Goal: Information Seeking & Learning: Learn about a topic

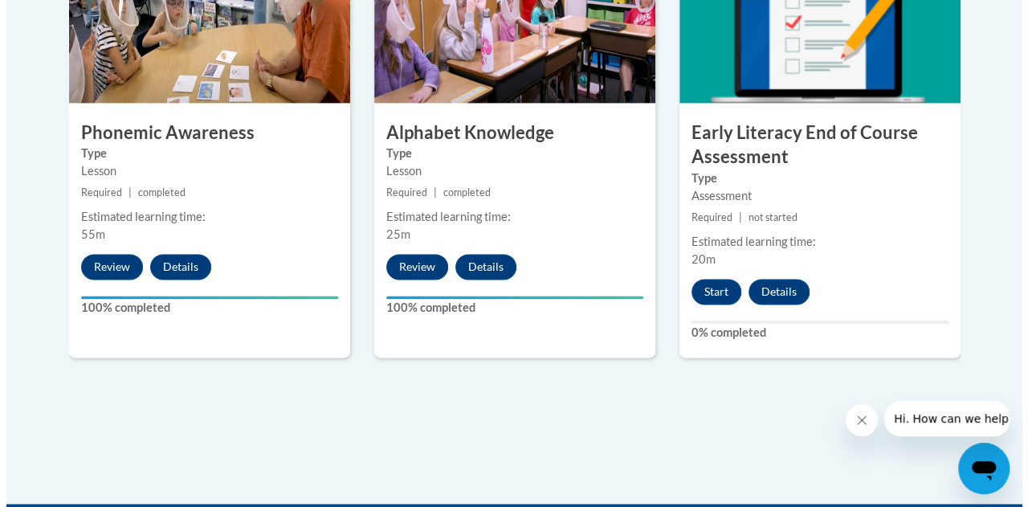
scroll to position [1044, 0]
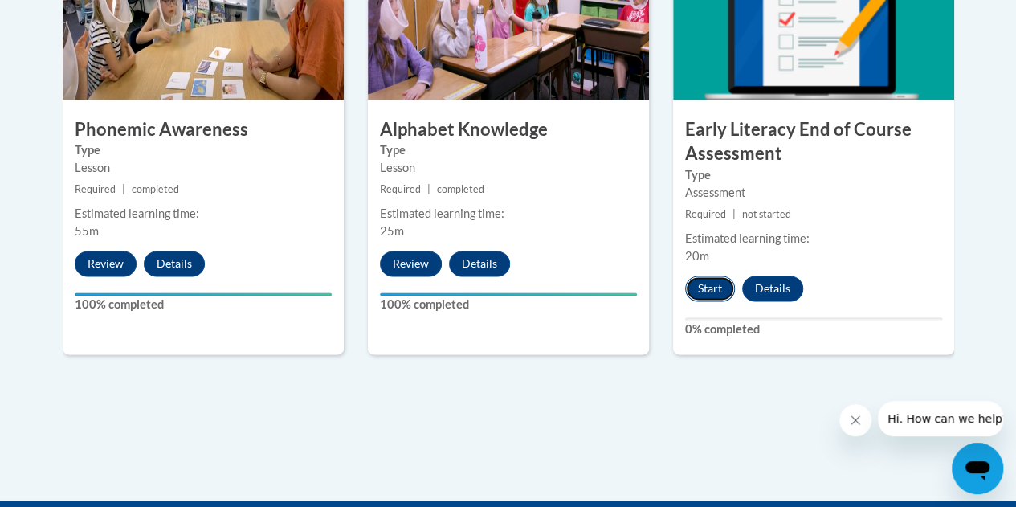
click at [715, 287] on button "Start" at bounding box center [710, 288] width 50 height 26
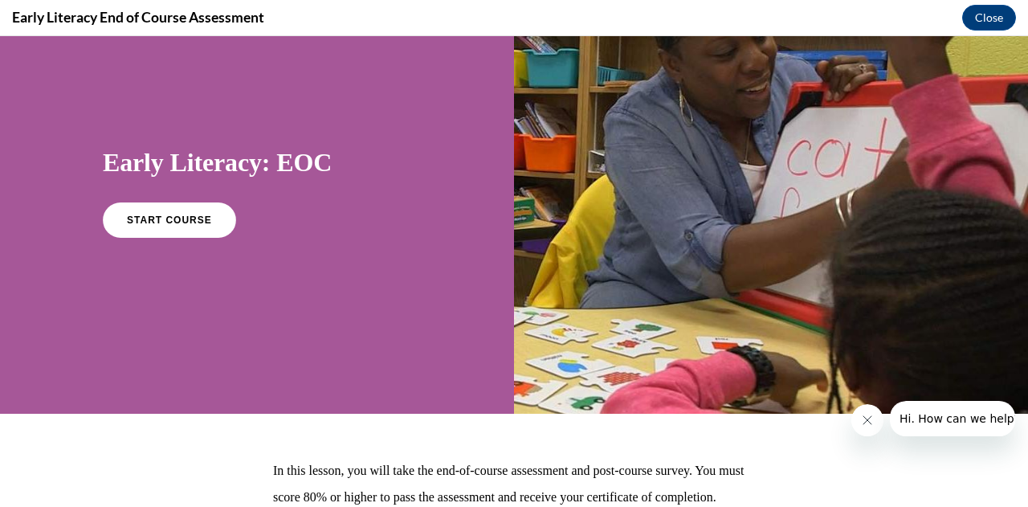
scroll to position [61, 0]
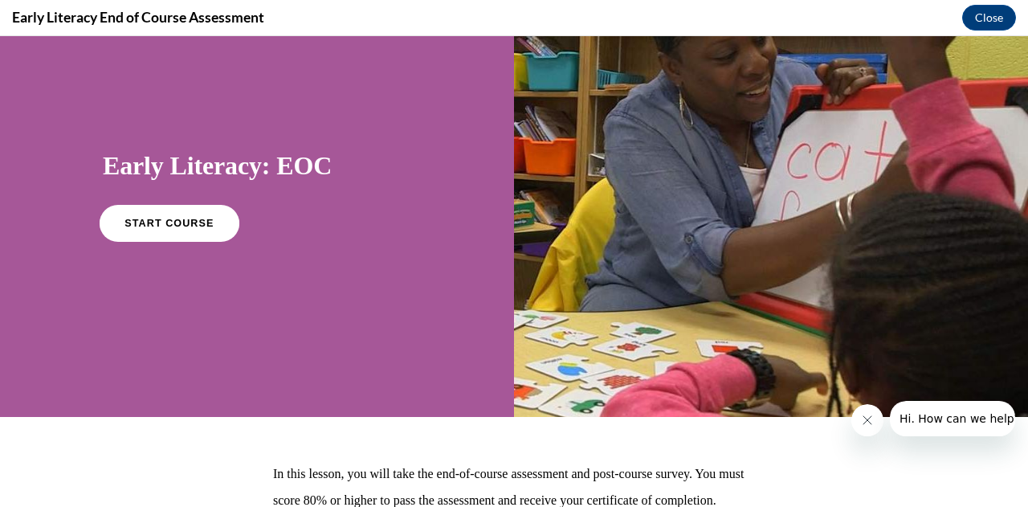
click at [180, 229] on link "START COURSE" at bounding box center [170, 223] width 140 height 37
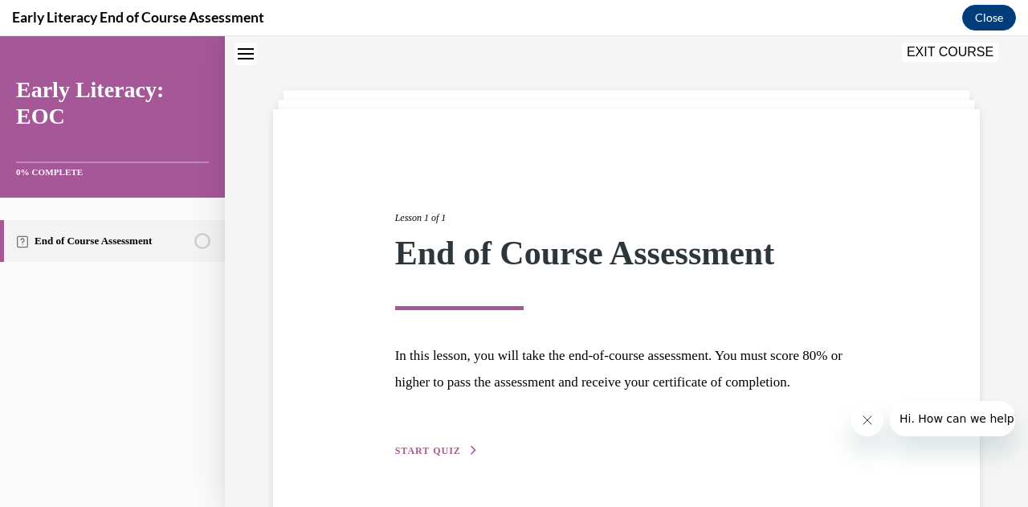
scroll to position [124, 0]
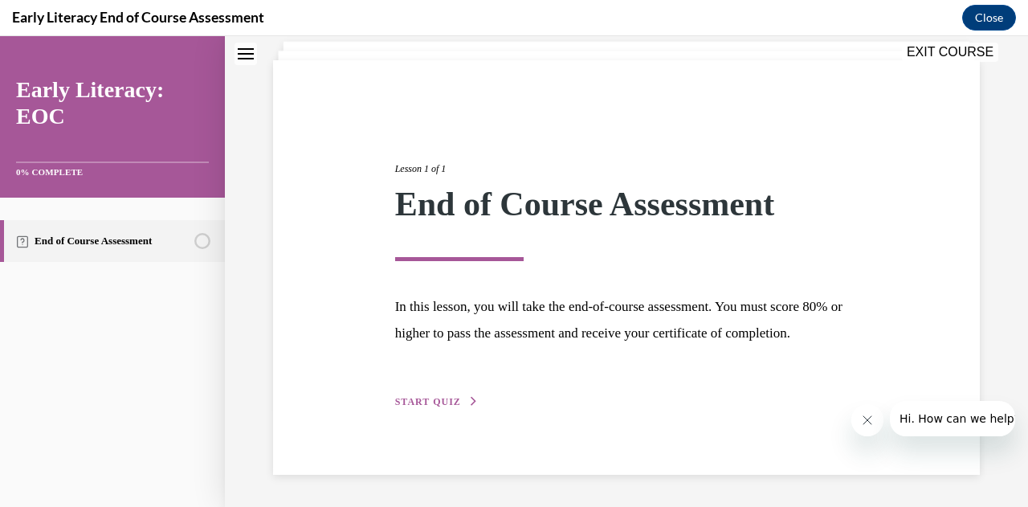
click at [437, 401] on span "START QUIZ" at bounding box center [428, 401] width 66 height 11
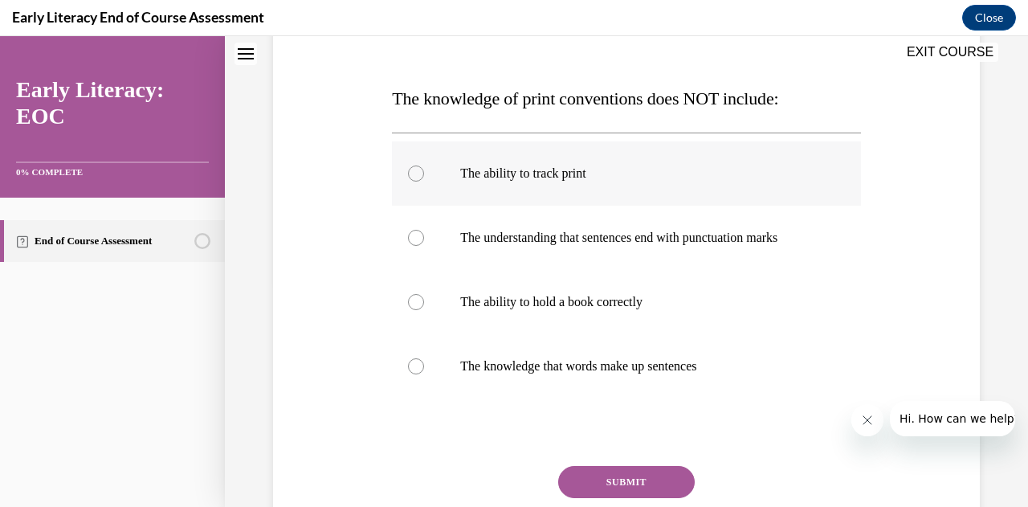
scroll to position [204, 0]
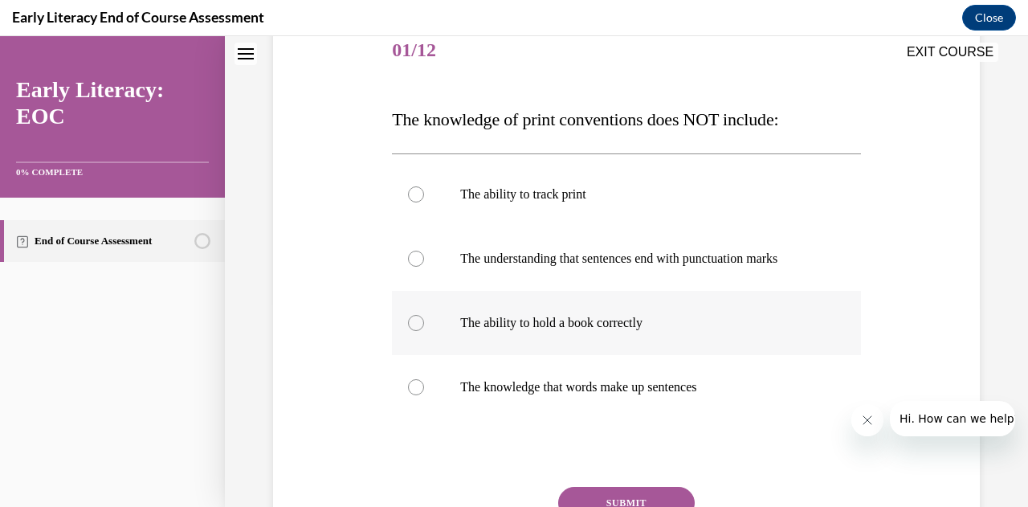
click at [414, 332] on div at bounding box center [626, 323] width 468 height 64
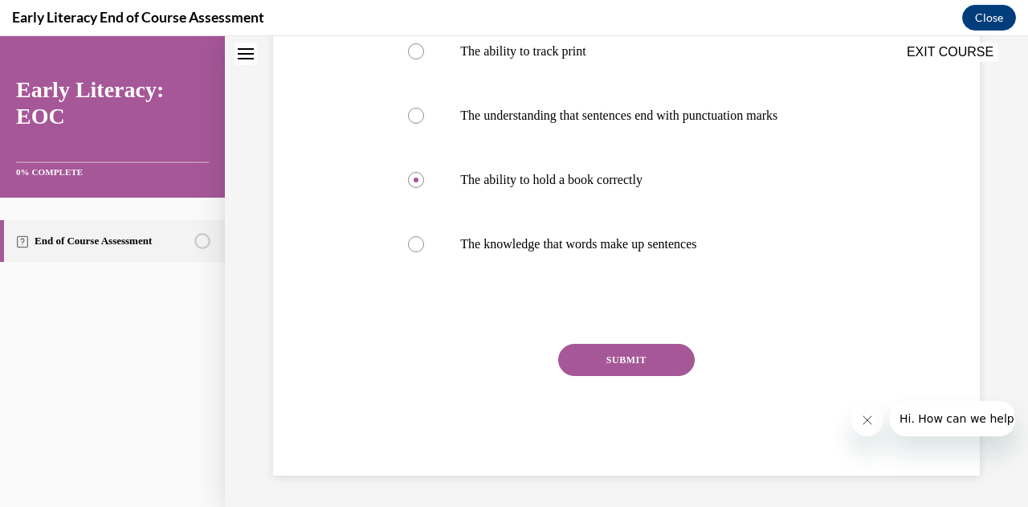
click at [607, 371] on button "SUBMIT" at bounding box center [626, 360] width 136 height 32
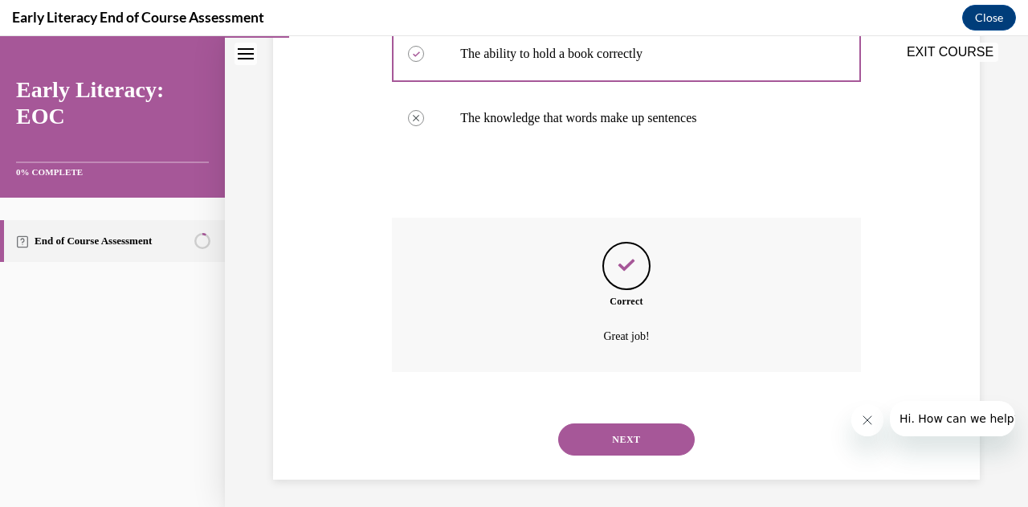
scroll to position [477, 0]
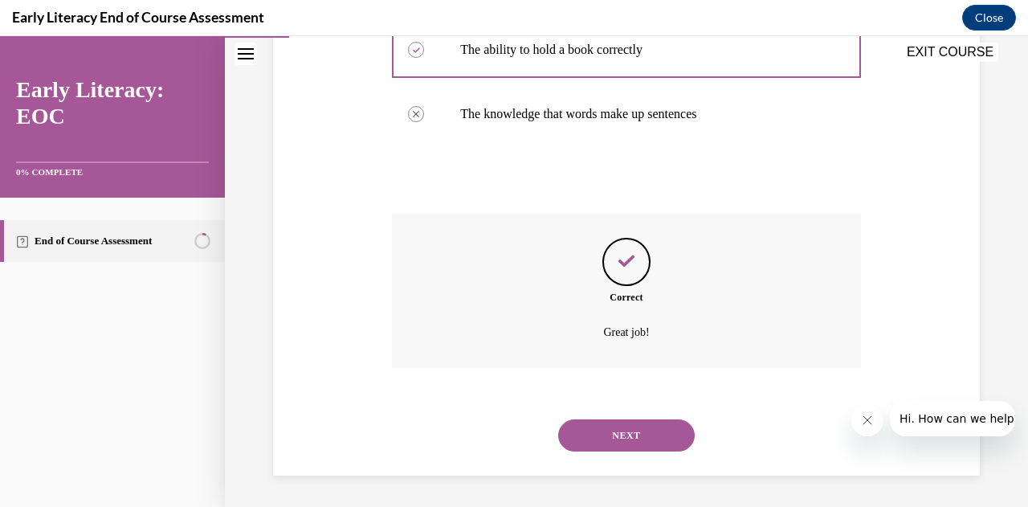
click at [625, 434] on button "NEXT" at bounding box center [626, 435] width 136 height 32
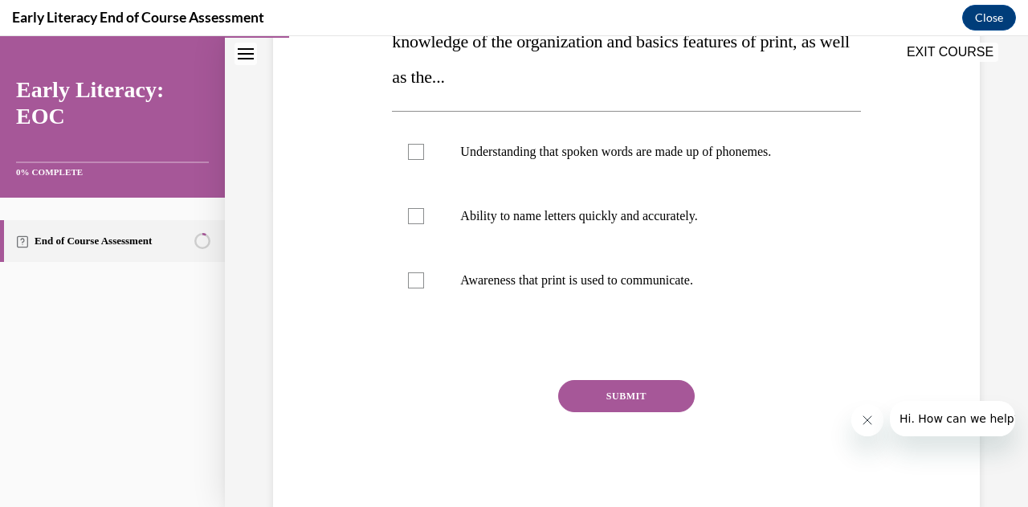
scroll to position [321, 0]
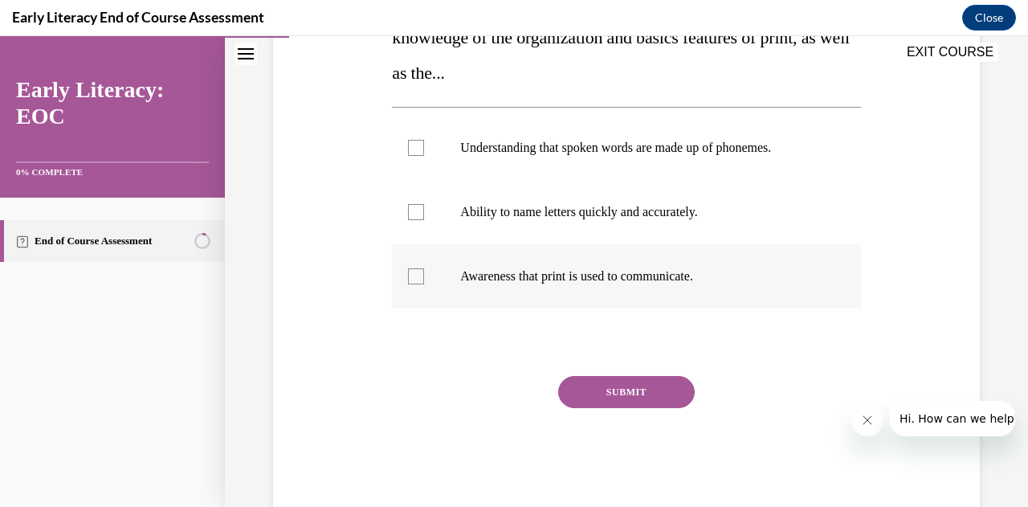
click at [408, 280] on div at bounding box center [416, 276] width 16 height 16
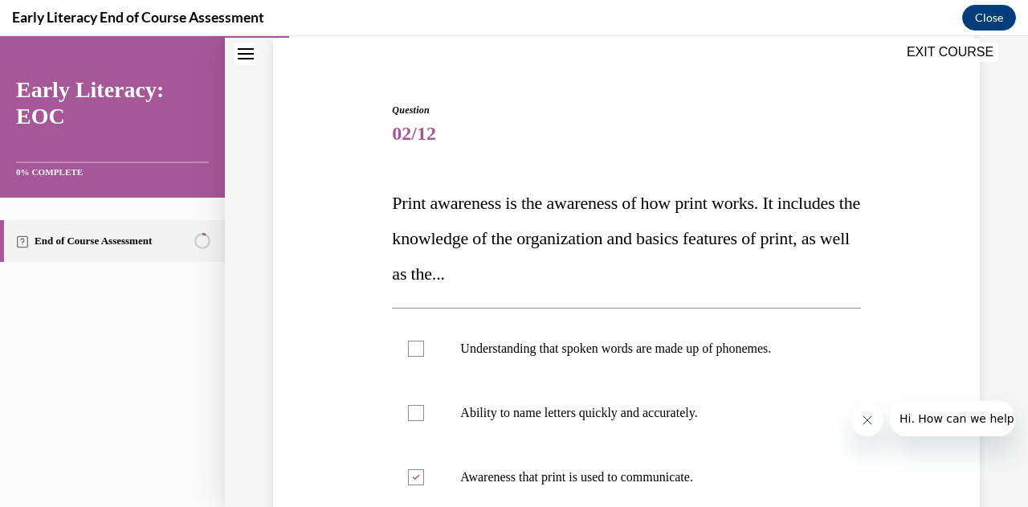
scroll to position [80, 0]
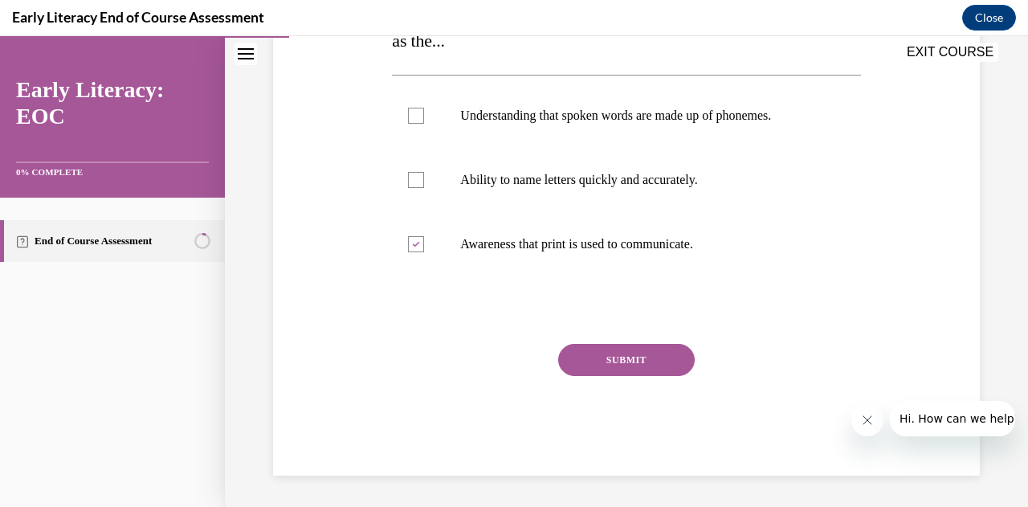
click at [591, 373] on button "SUBMIT" at bounding box center [626, 360] width 136 height 32
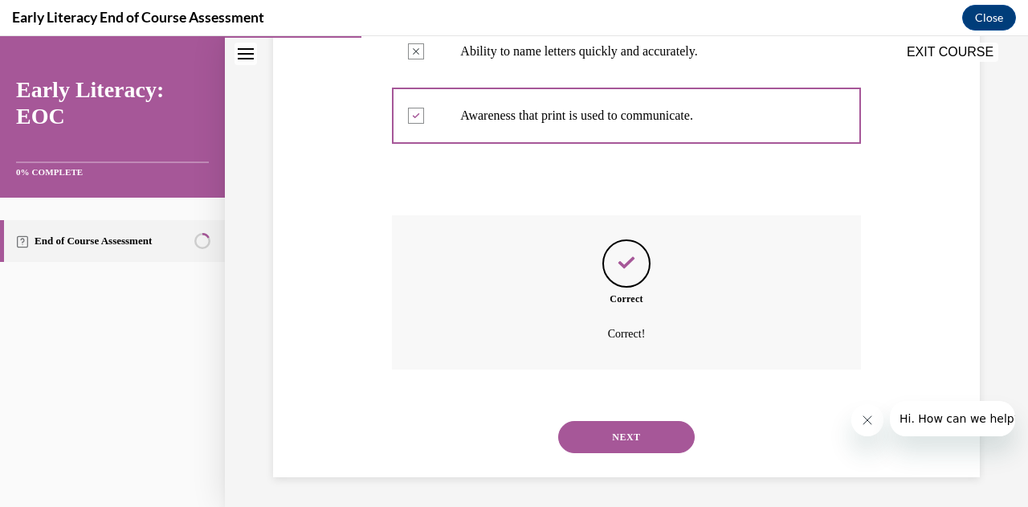
scroll to position [483, 0]
click at [608, 439] on button "NEXT" at bounding box center [626, 435] width 136 height 32
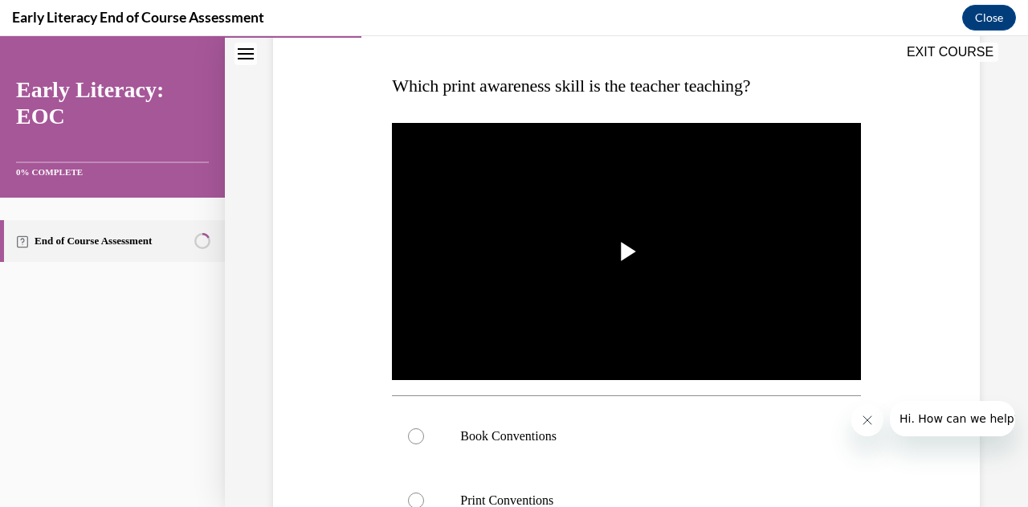
scroll to position [241, 0]
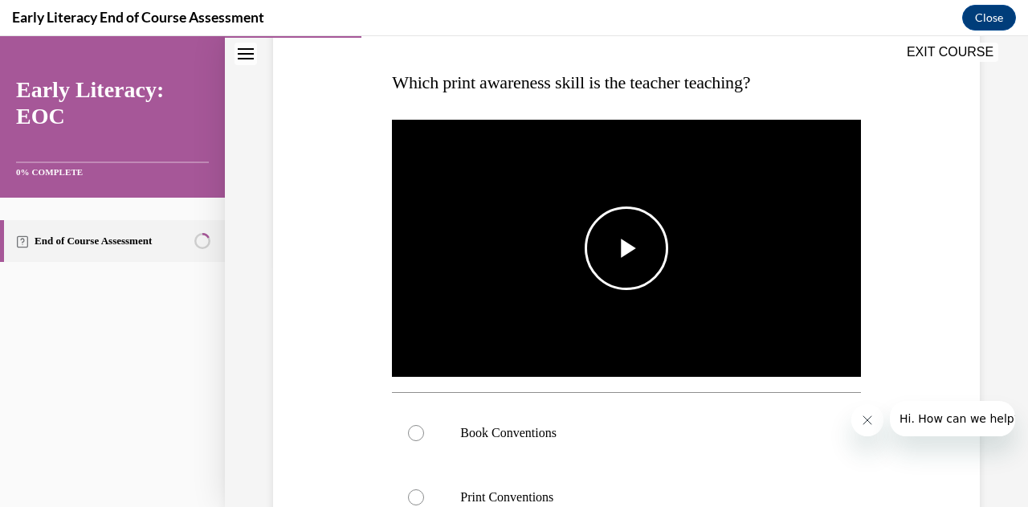
click at [626, 248] on span "Video player" at bounding box center [626, 248] width 0 height 0
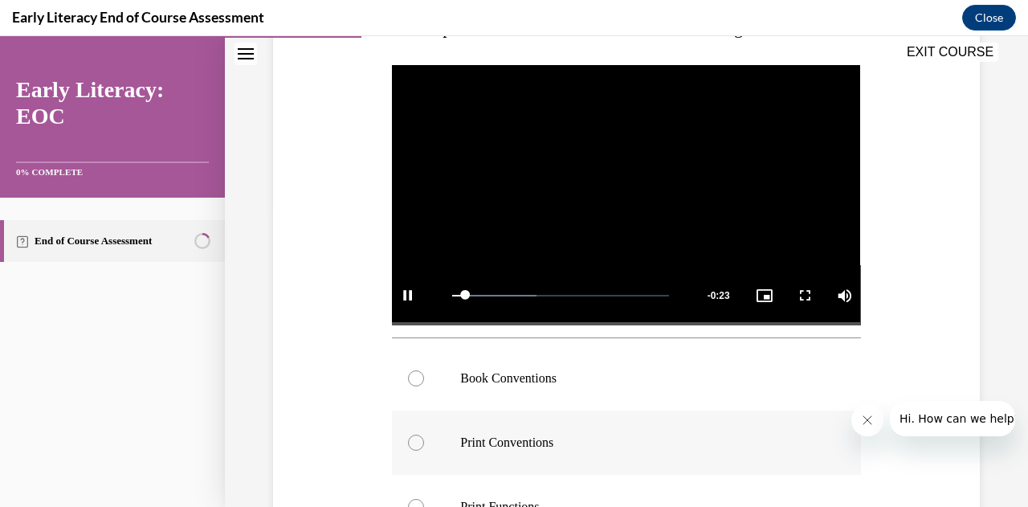
scroll to position [321, 0]
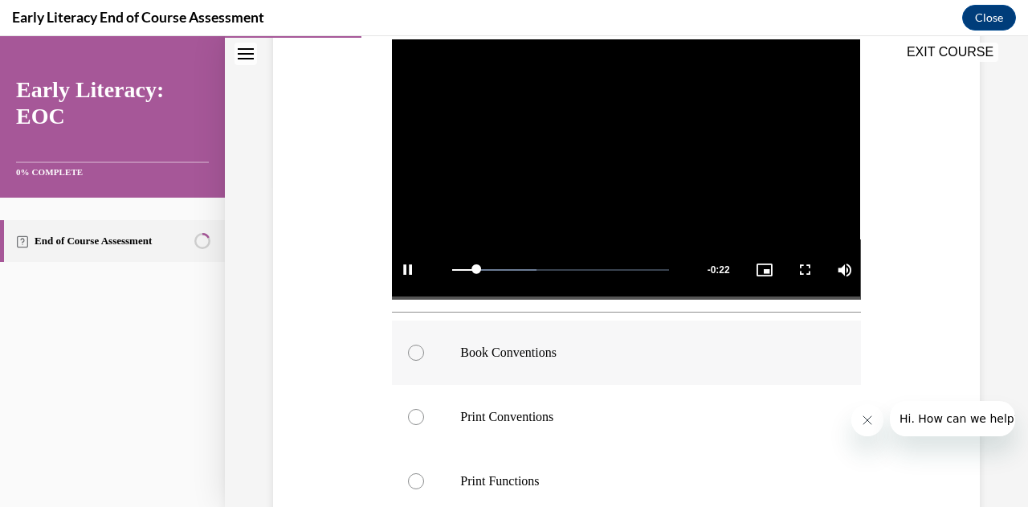
click at [408, 354] on div at bounding box center [626, 352] width 468 height 64
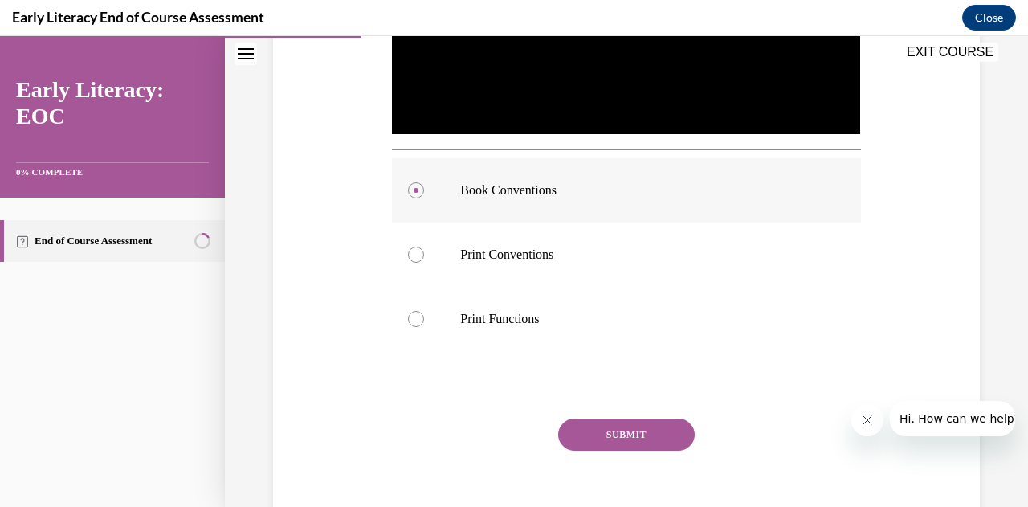
scroll to position [553, 0]
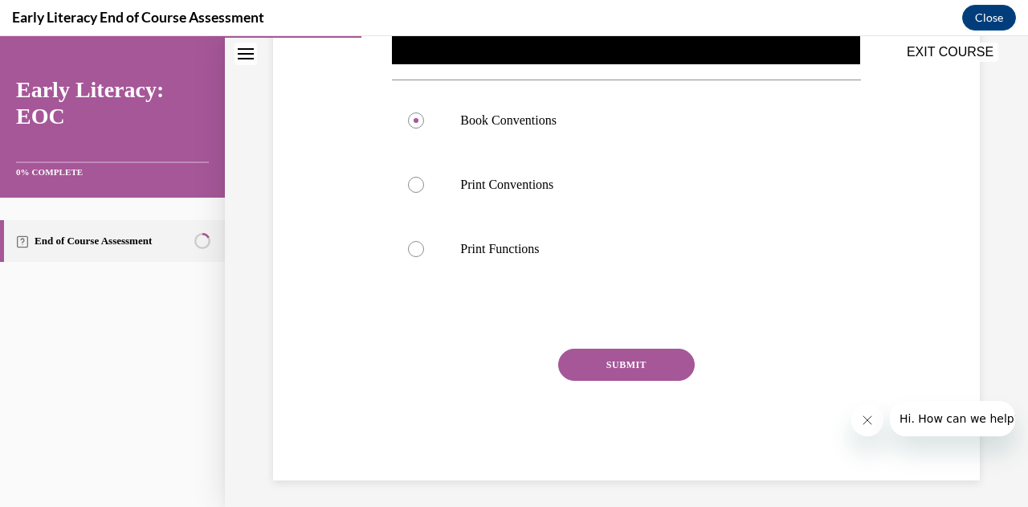
click at [633, 368] on button "SUBMIT" at bounding box center [626, 364] width 136 height 32
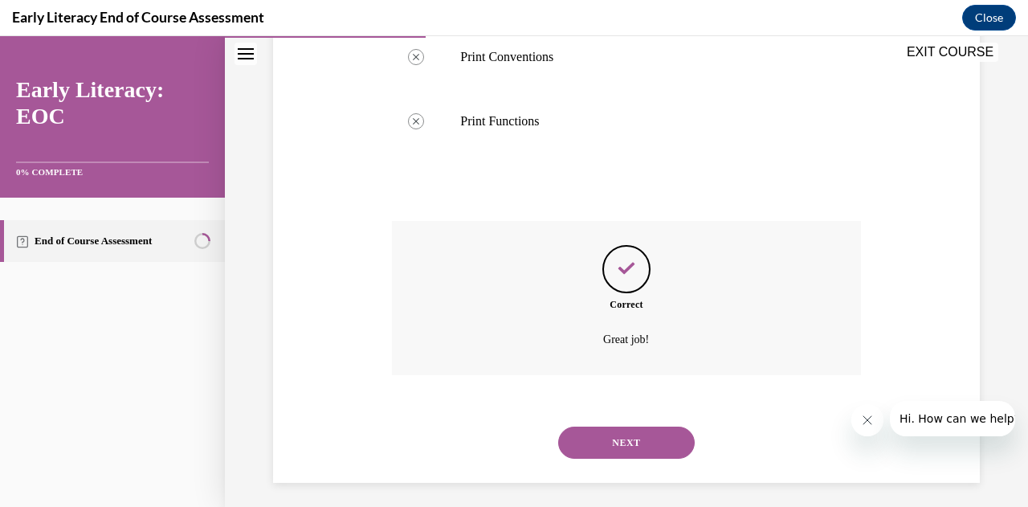
scroll to position [683, 0]
click at [622, 430] on button "NEXT" at bounding box center [626, 440] width 136 height 32
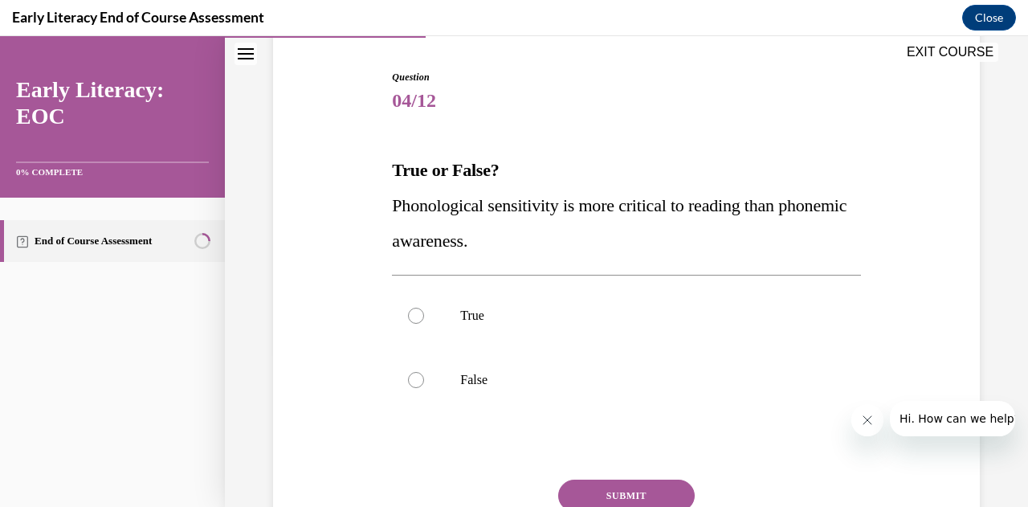
scroll to position [161, 0]
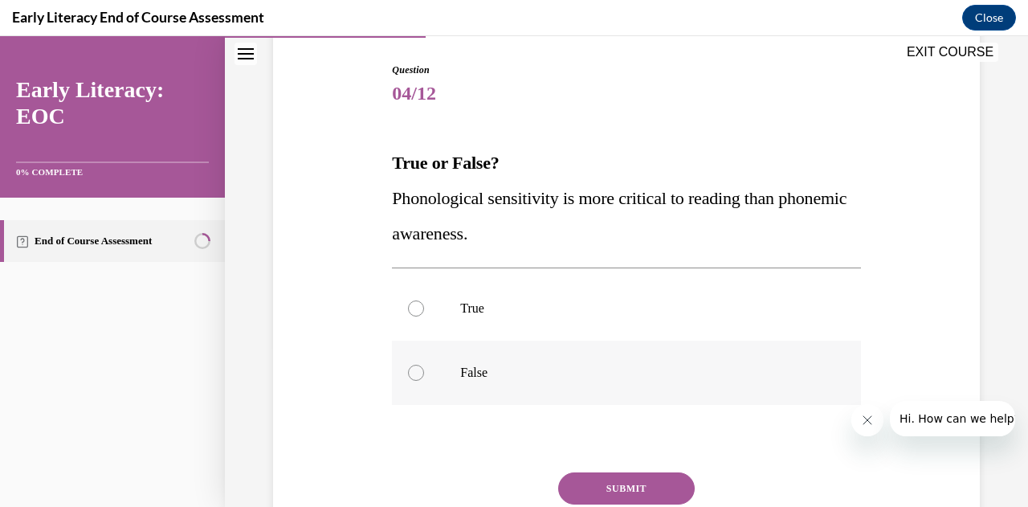
click at [417, 378] on div at bounding box center [416, 373] width 16 height 16
click at [615, 486] on button "SUBMIT" at bounding box center [626, 488] width 136 height 32
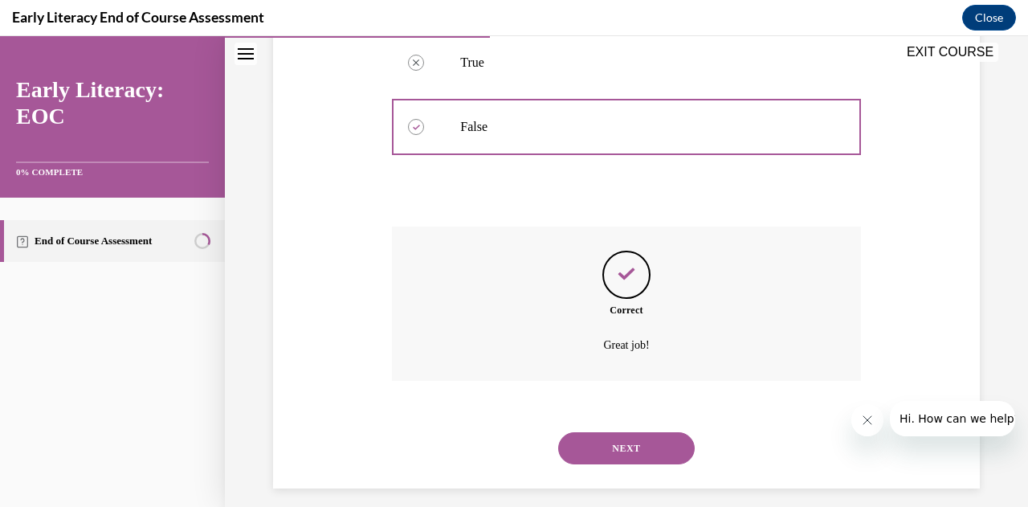
scroll to position [419, 0]
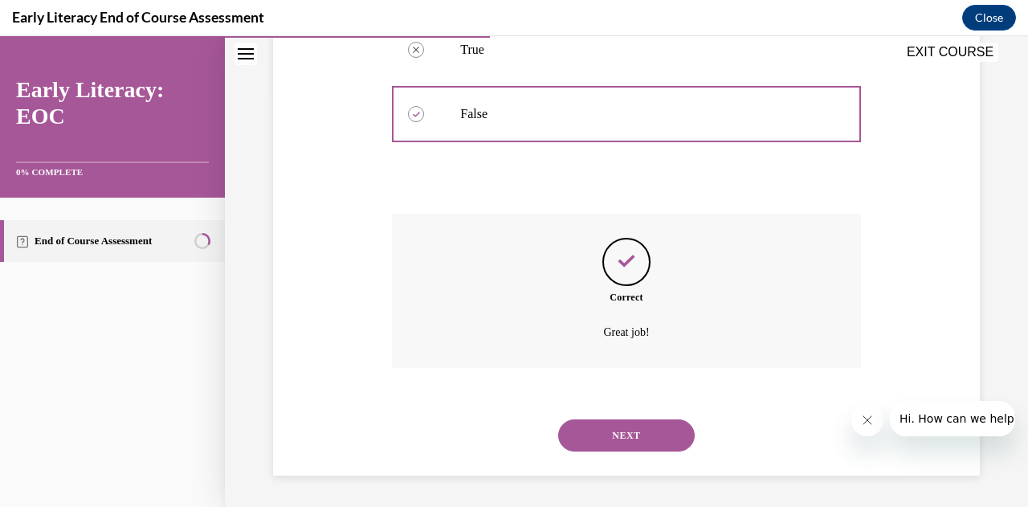
click at [637, 432] on button "NEXT" at bounding box center [626, 435] width 136 height 32
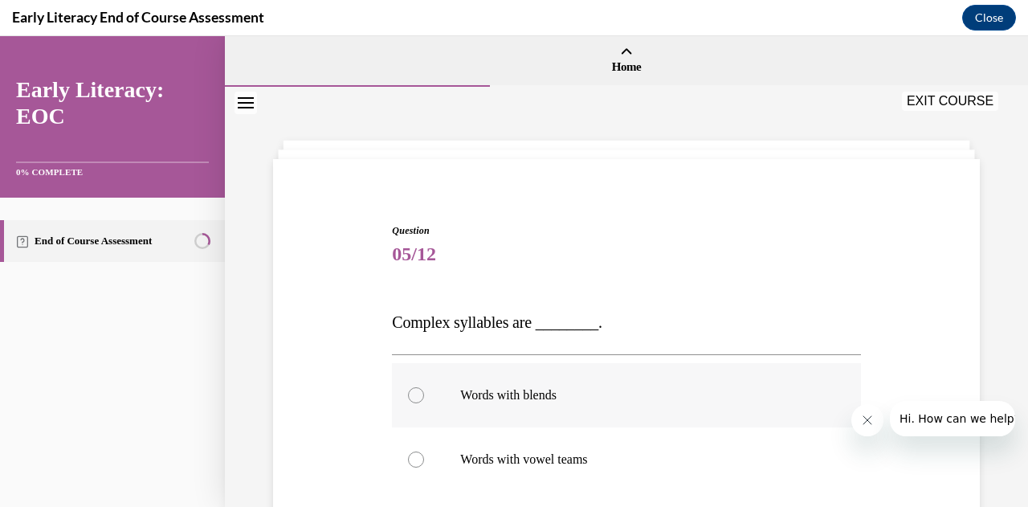
scroll to position [161, 0]
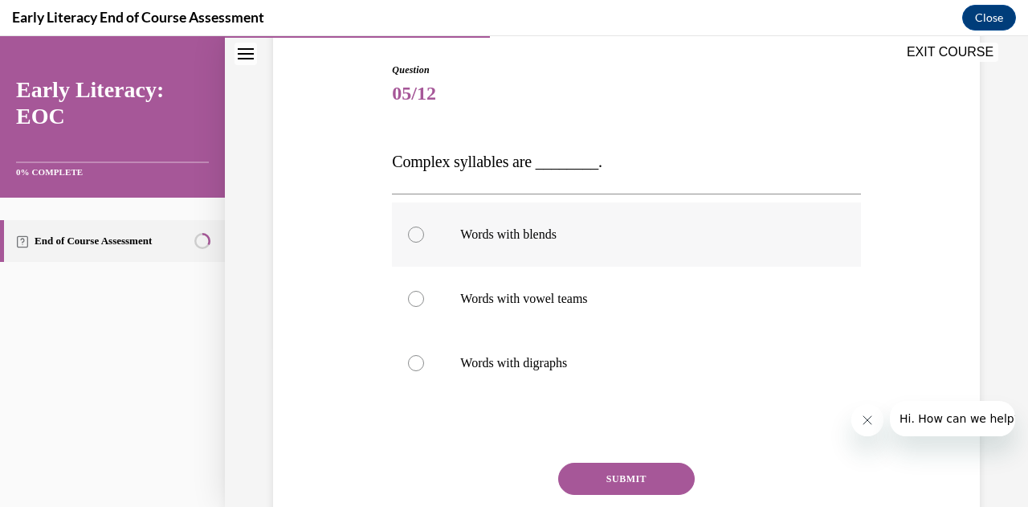
click at [413, 239] on div at bounding box center [416, 234] width 16 height 16
click at [589, 483] on button "SUBMIT" at bounding box center [626, 478] width 136 height 32
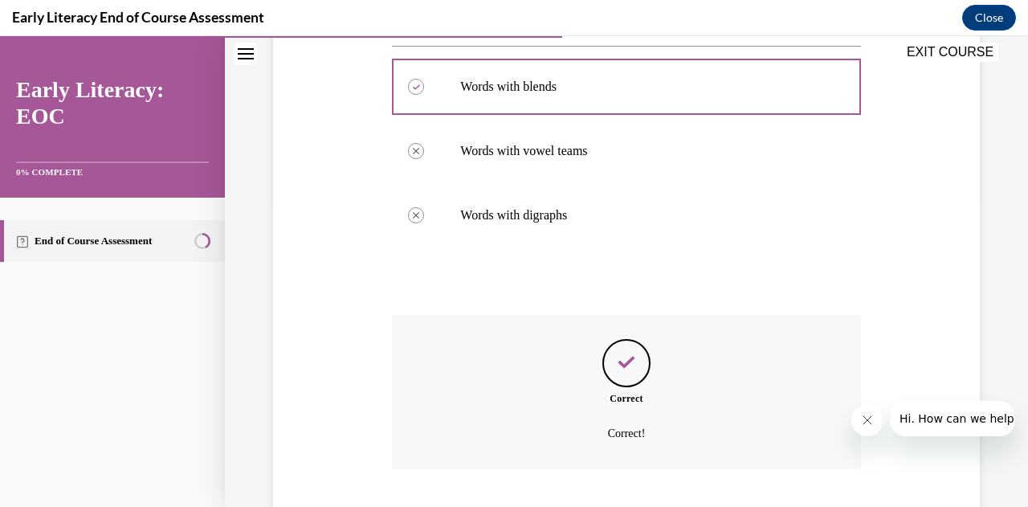
scroll to position [409, 0]
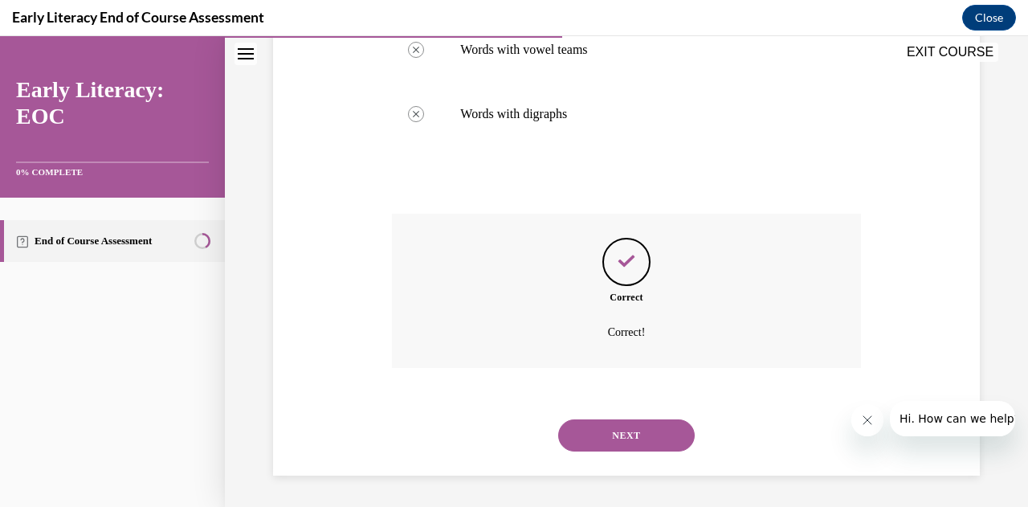
click at [630, 433] on button "NEXT" at bounding box center [626, 435] width 136 height 32
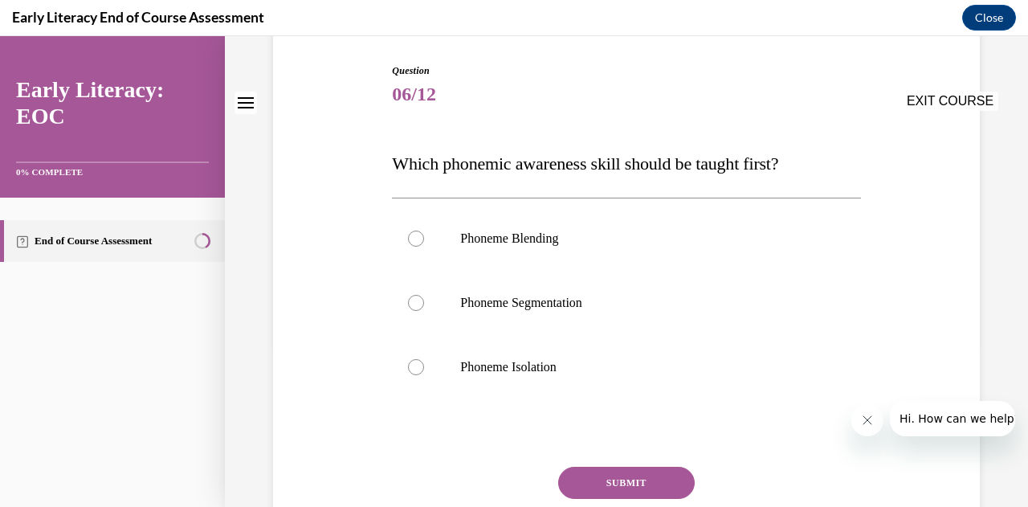
scroll to position [161, 0]
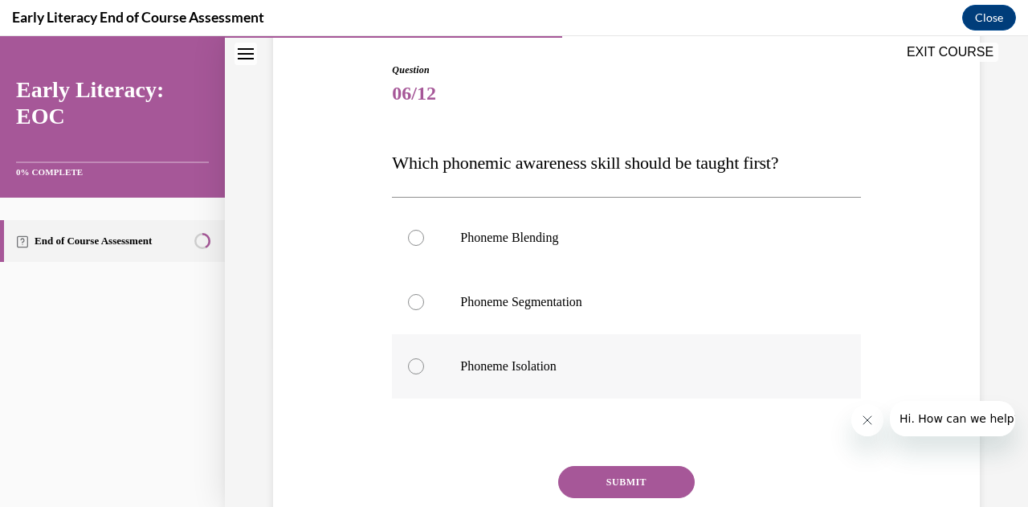
click at [421, 365] on div at bounding box center [416, 366] width 16 height 16
click at [580, 491] on button "SUBMIT" at bounding box center [626, 482] width 136 height 32
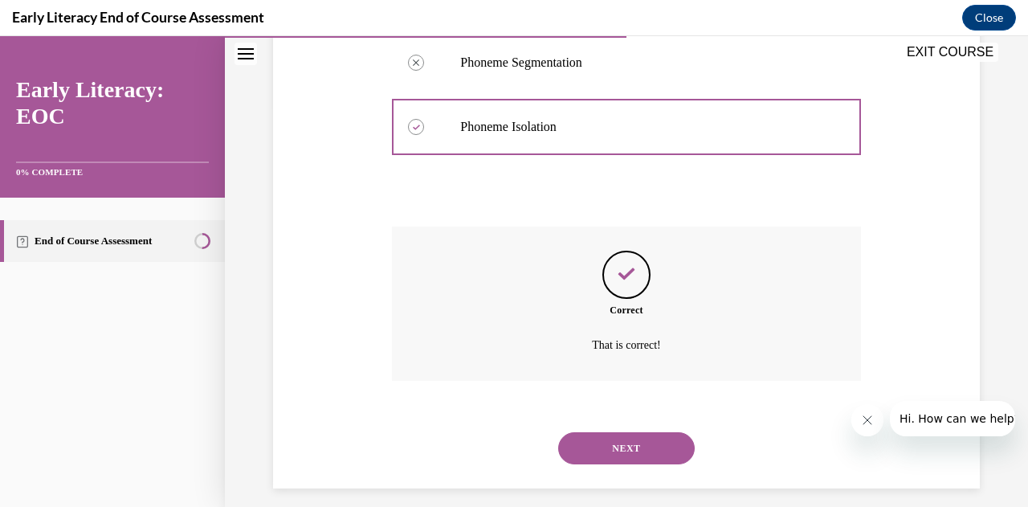
scroll to position [413, 0]
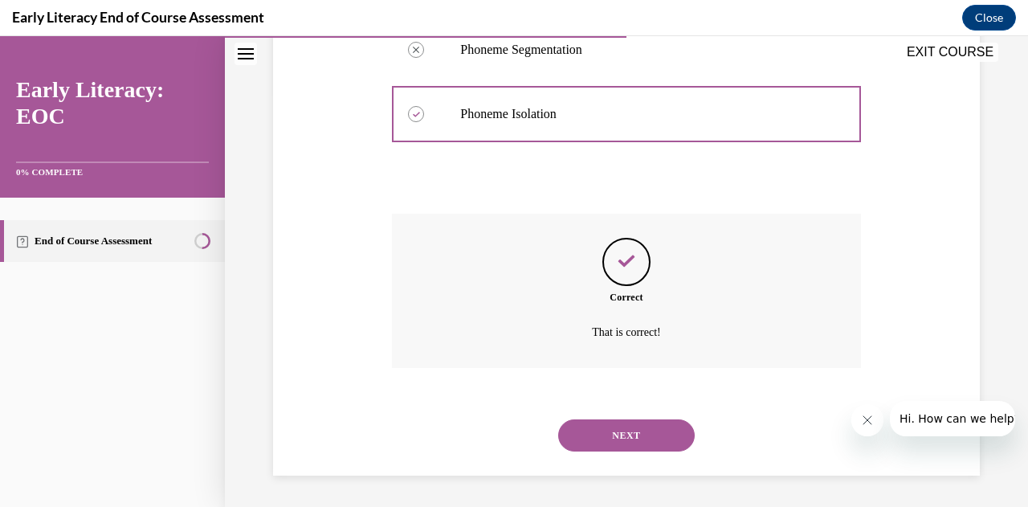
click at [623, 442] on button "NEXT" at bounding box center [626, 435] width 136 height 32
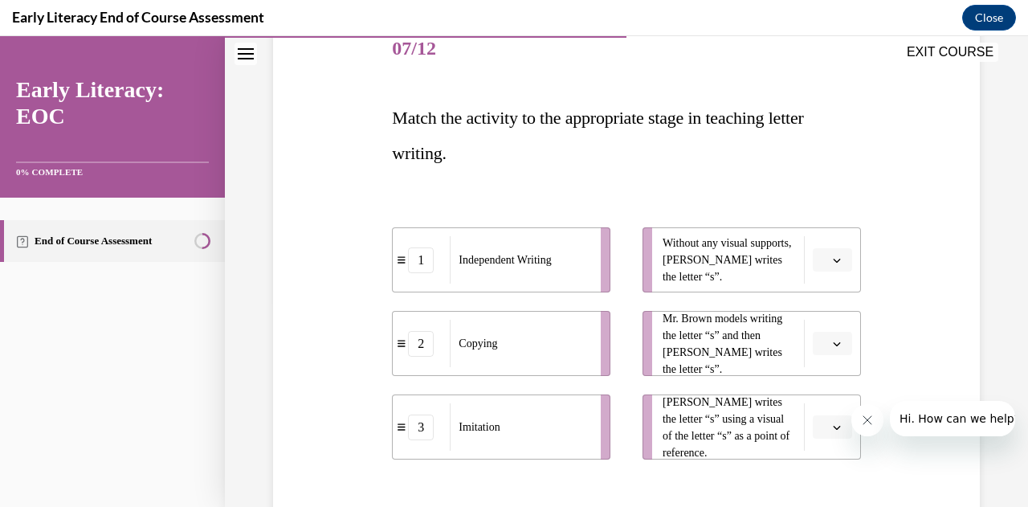
scroll to position [241, 0]
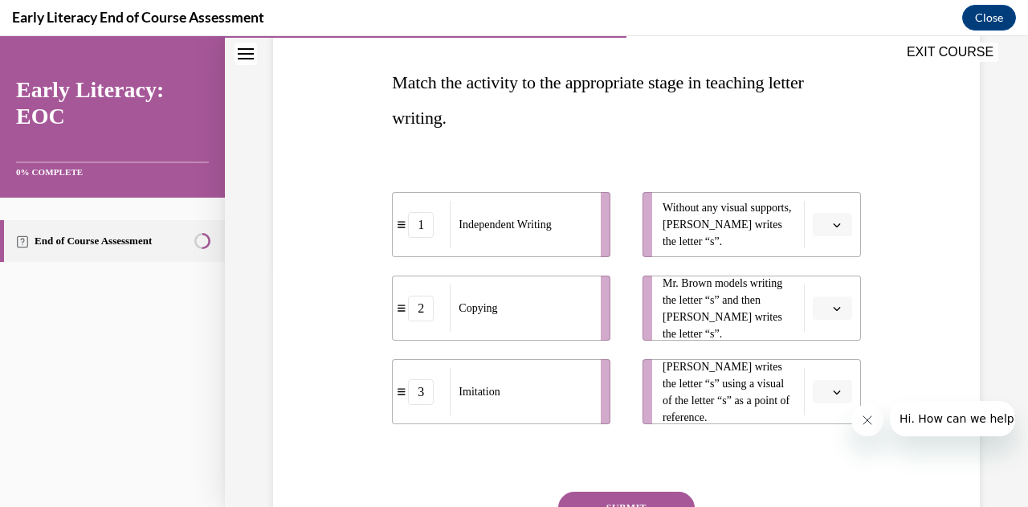
click at [685, 396] on span "Tina writes the letter “s” using a visual of the letter “s” as a point of refer…" at bounding box center [728, 391] width 133 height 67
click at [821, 385] on button "button" at bounding box center [831, 392] width 39 height 24
click at [817, 295] on span "1" at bounding box center [815, 291] width 6 height 13
click at [719, 383] on span "Tina writes the letter “s” using a visual of the letter “s” as a point of refer…" at bounding box center [728, 391] width 133 height 67
click at [831, 228] on span "button" at bounding box center [836, 224] width 11 height 11
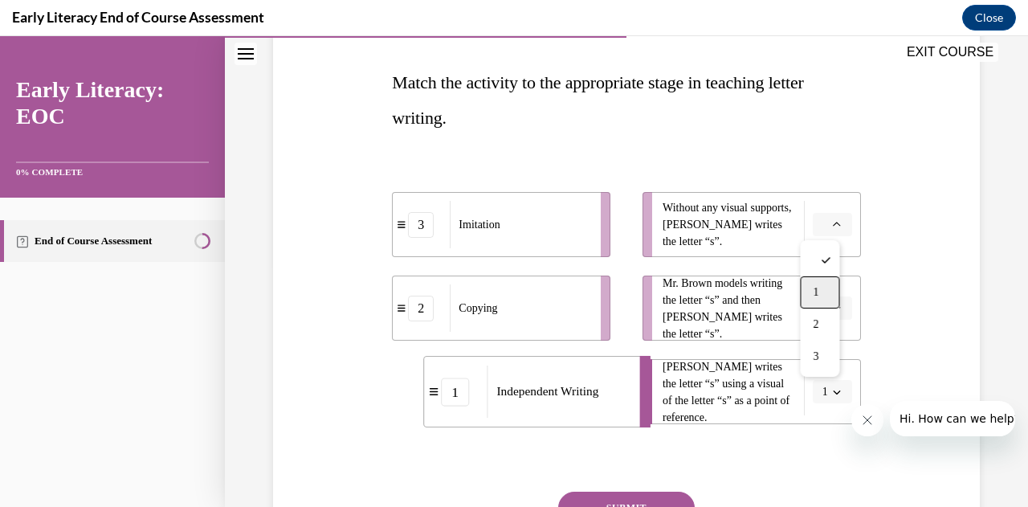
click at [820, 285] on div "1" at bounding box center [819, 292] width 39 height 32
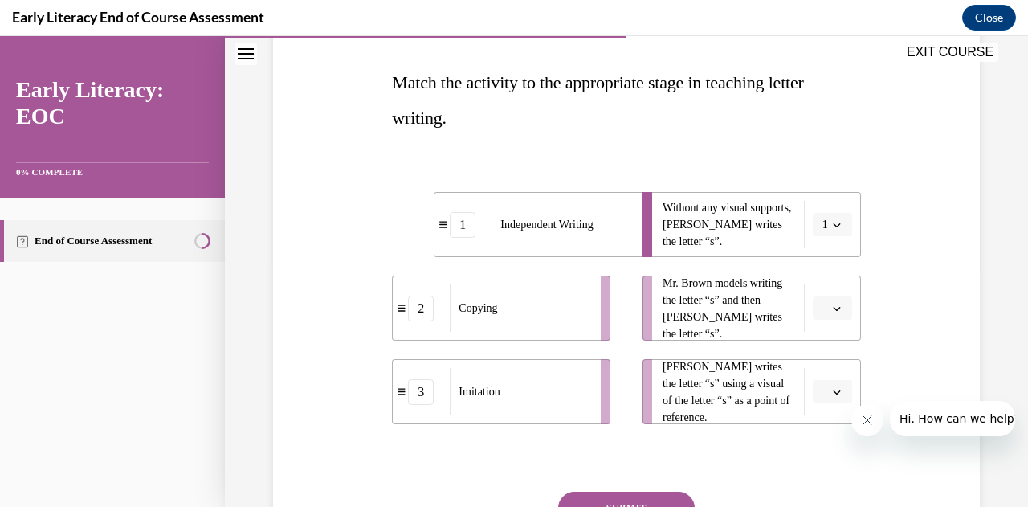
click at [817, 397] on button "button" at bounding box center [831, 392] width 39 height 24
click at [812, 322] on span "2" at bounding box center [815, 323] width 6 height 13
click at [830, 314] on button "button" at bounding box center [831, 308] width 39 height 24
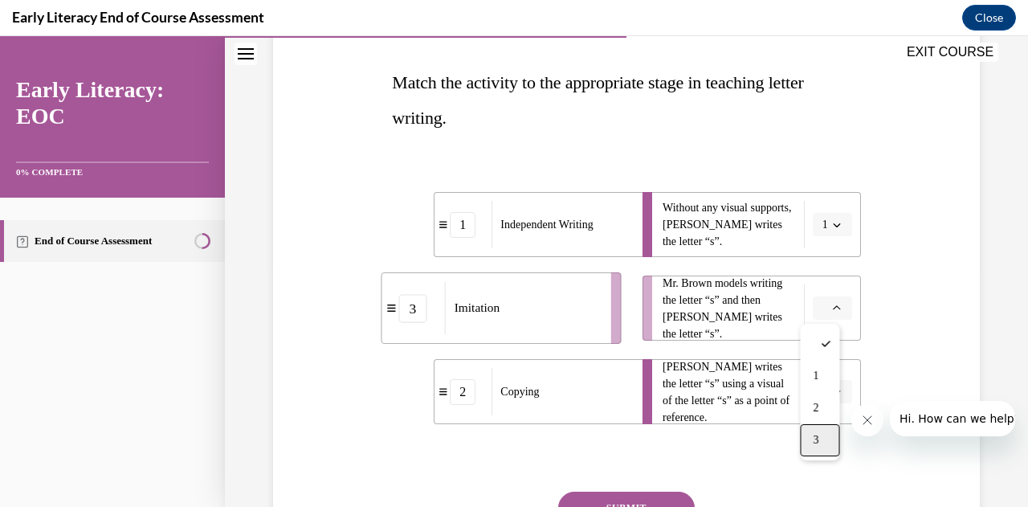
click at [828, 434] on div "3" at bounding box center [819, 440] width 39 height 32
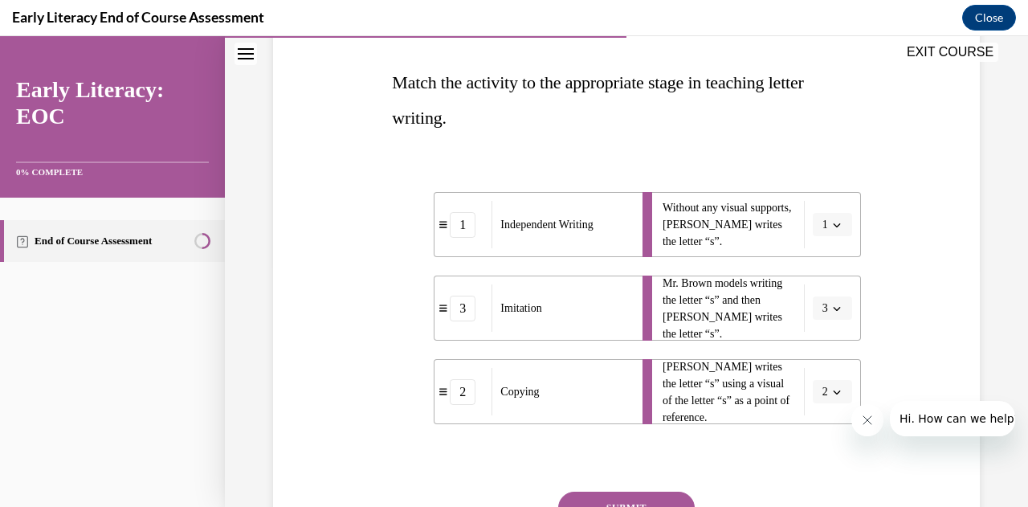
click at [804, 443] on div "Question 07/12 Match the activity to the appropriate stage in teaching letter w…" at bounding box center [626, 302] width 468 height 641
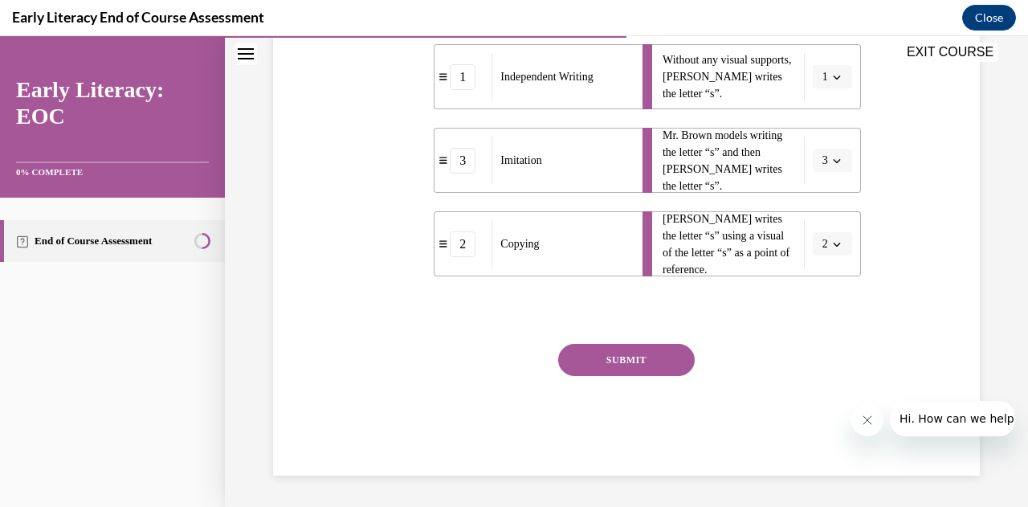
click at [637, 367] on button "SUBMIT" at bounding box center [626, 360] width 136 height 32
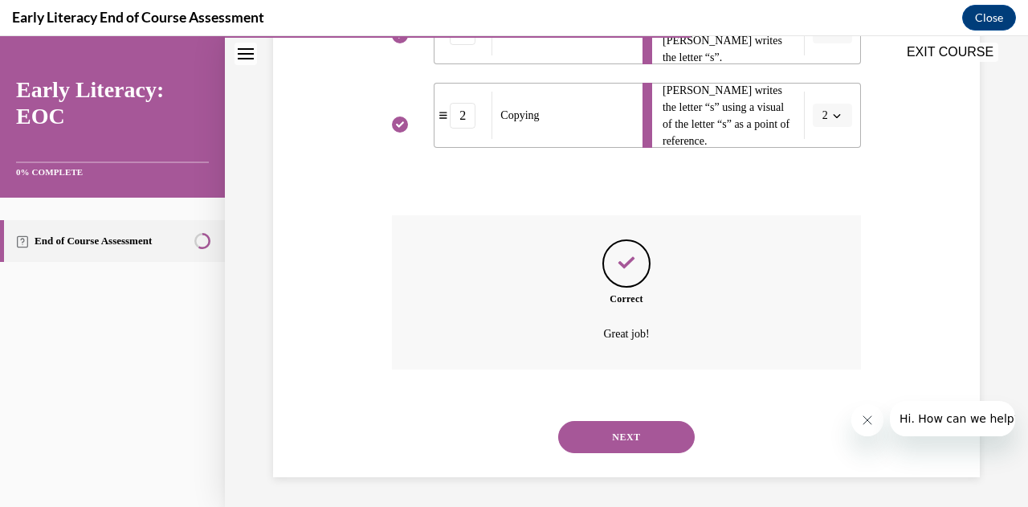
scroll to position [519, 0]
click at [634, 428] on button "NEXT" at bounding box center [626, 435] width 136 height 32
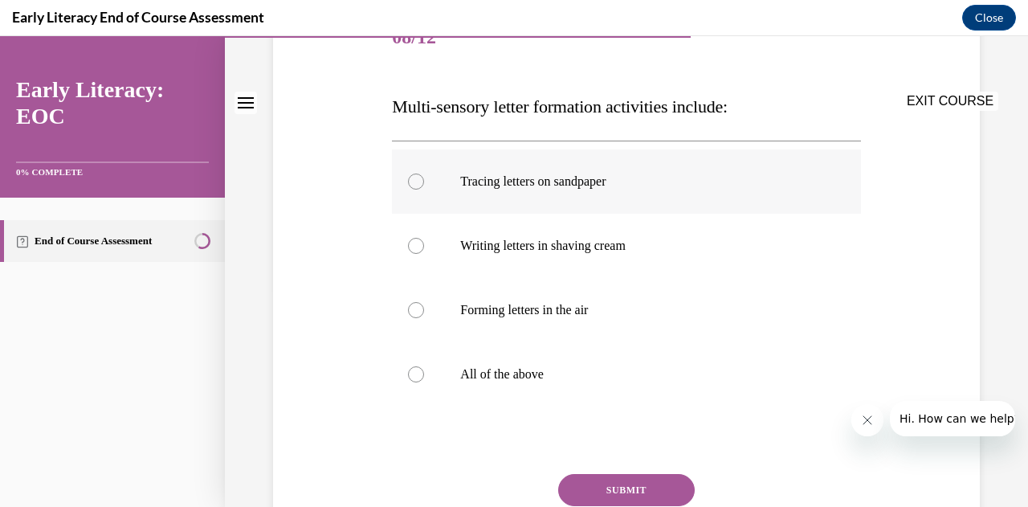
scroll to position [241, 0]
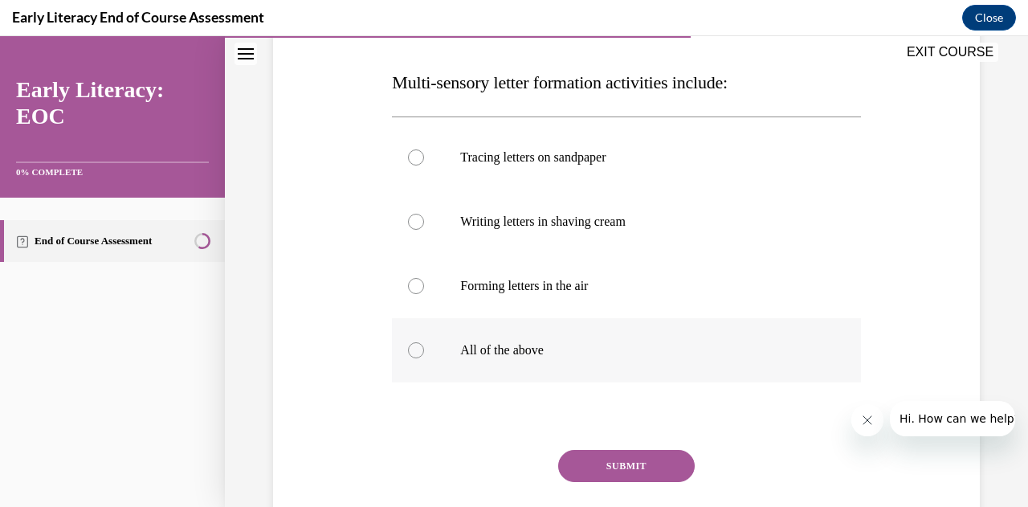
click at [423, 354] on div at bounding box center [626, 350] width 468 height 64
click at [599, 476] on button "SUBMIT" at bounding box center [626, 466] width 136 height 32
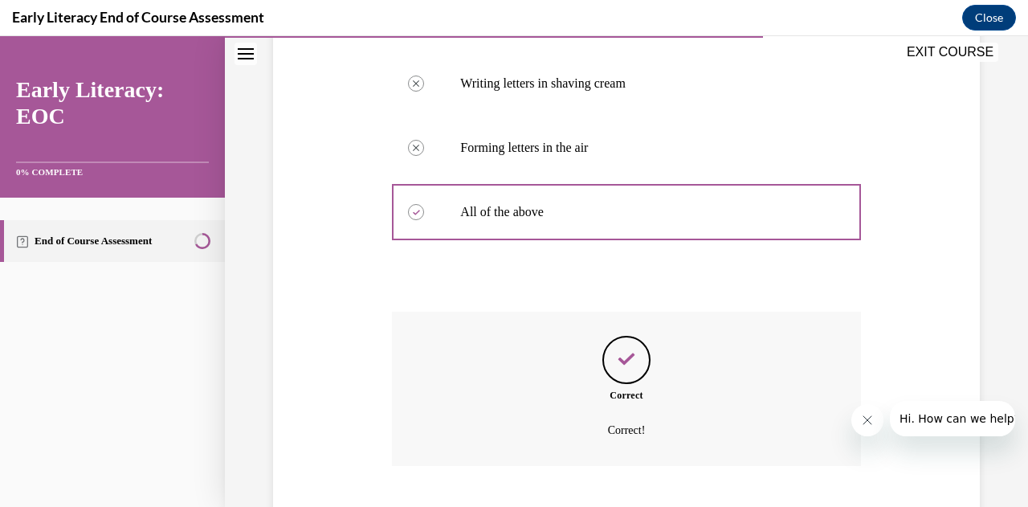
scroll to position [477, 0]
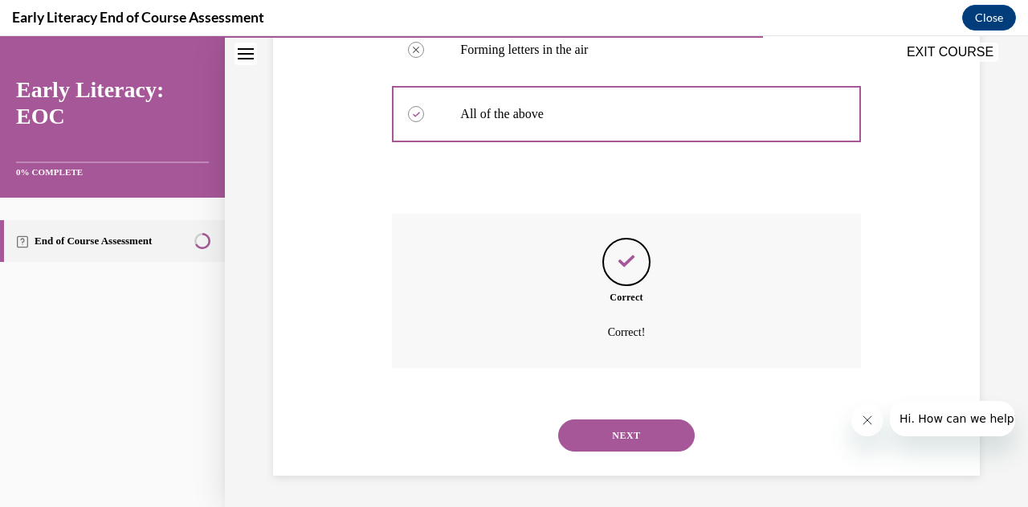
click at [617, 430] on button "NEXT" at bounding box center [626, 435] width 136 height 32
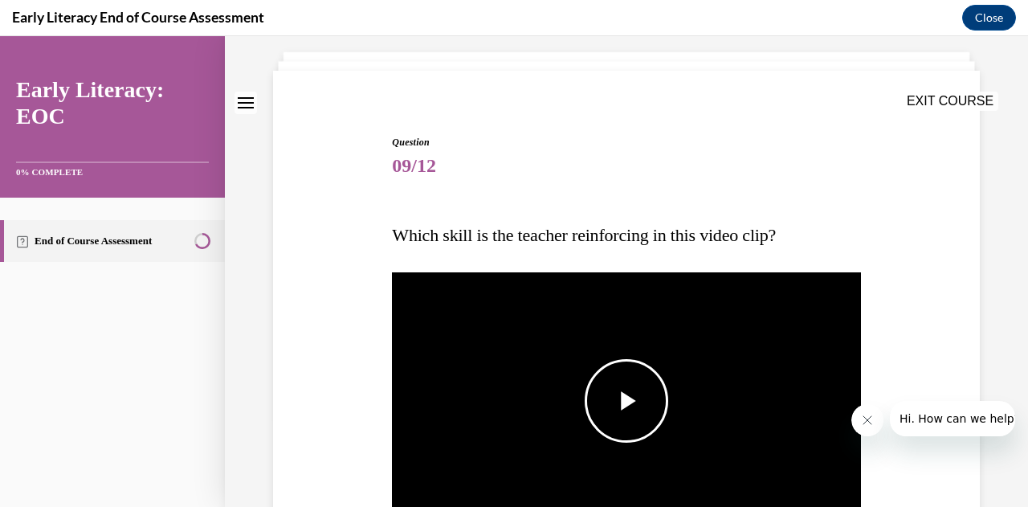
scroll to position [241, 0]
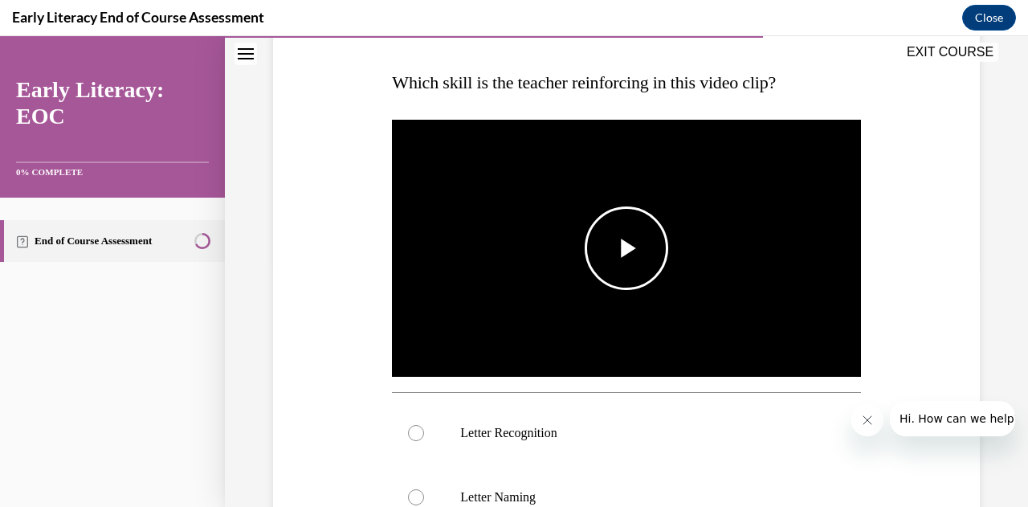
click at [626, 248] on span "Video player" at bounding box center [626, 248] width 0 height 0
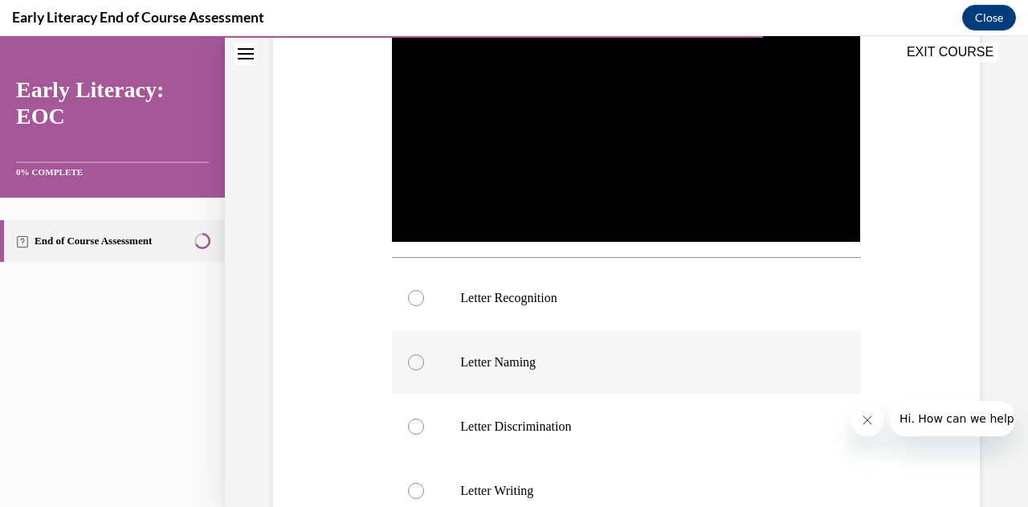
scroll to position [401, 0]
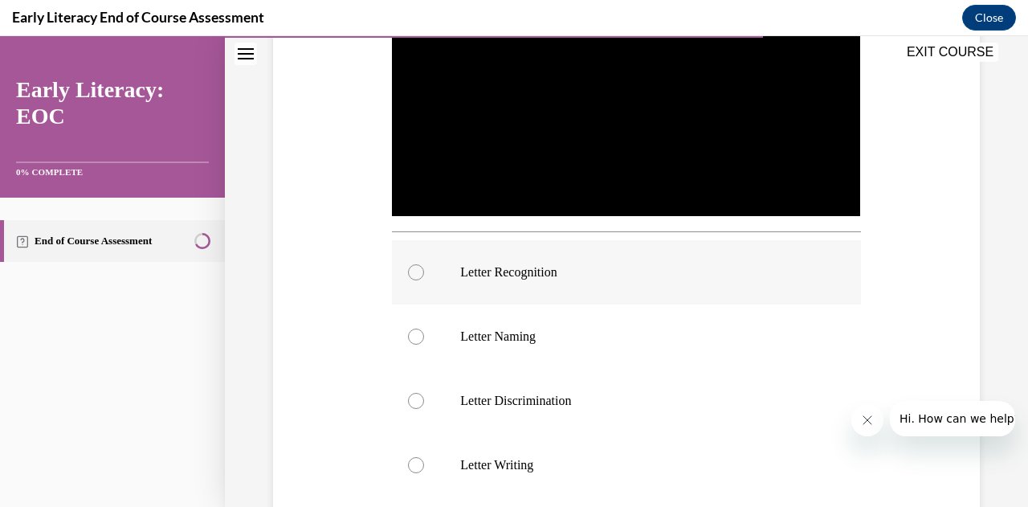
click at [413, 273] on div at bounding box center [416, 272] width 16 height 16
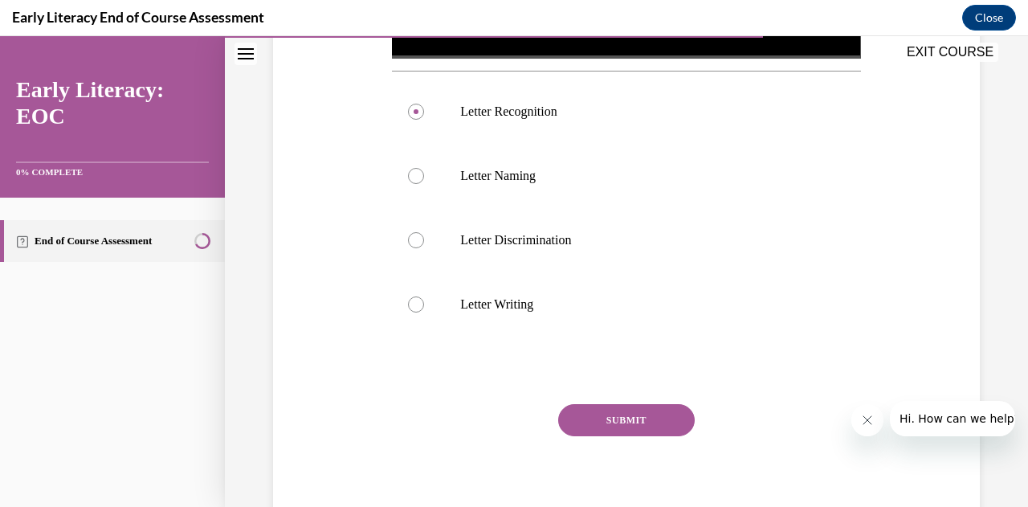
click at [640, 413] on button "SUBMIT" at bounding box center [626, 420] width 136 height 32
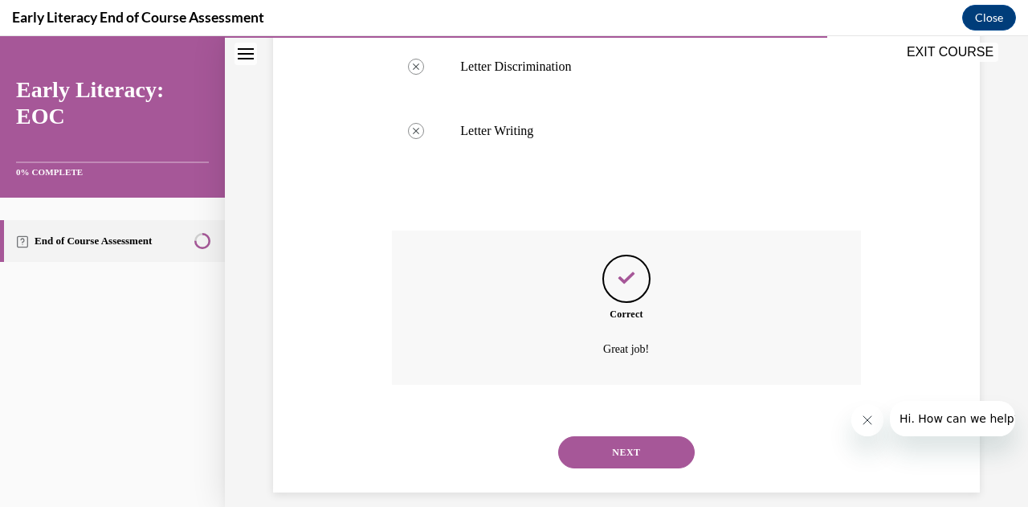
scroll to position [747, 0]
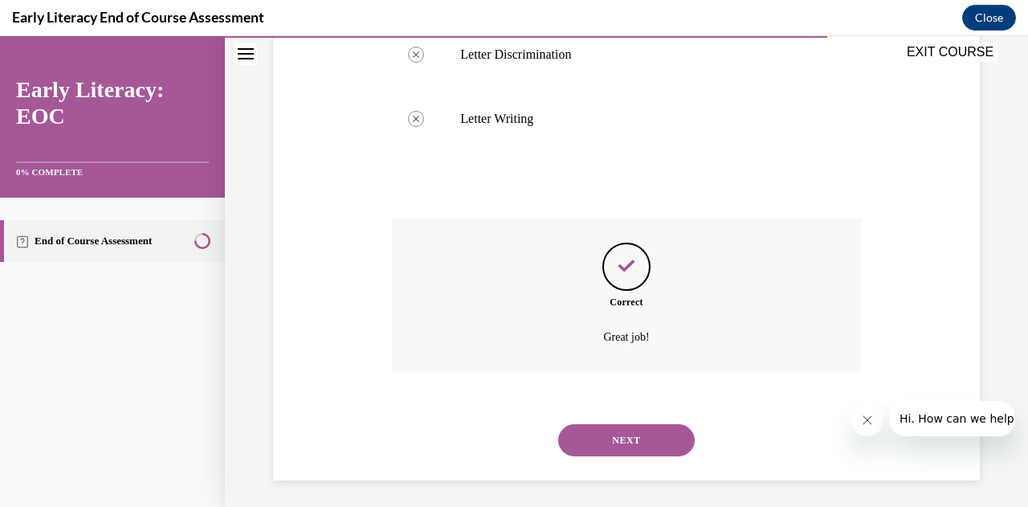
click at [646, 438] on button "NEXT" at bounding box center [626, 440] width 136 height 32
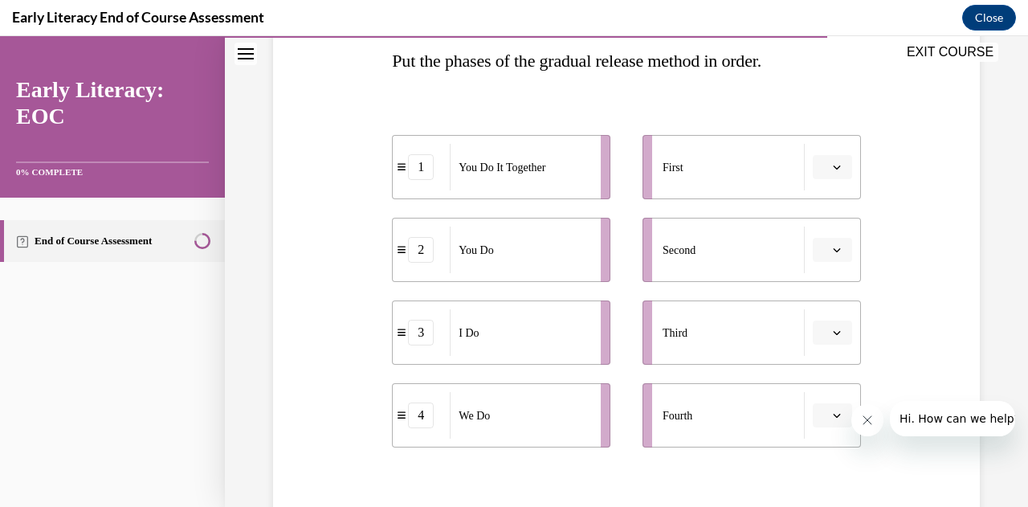
scroll to position [321, 0]
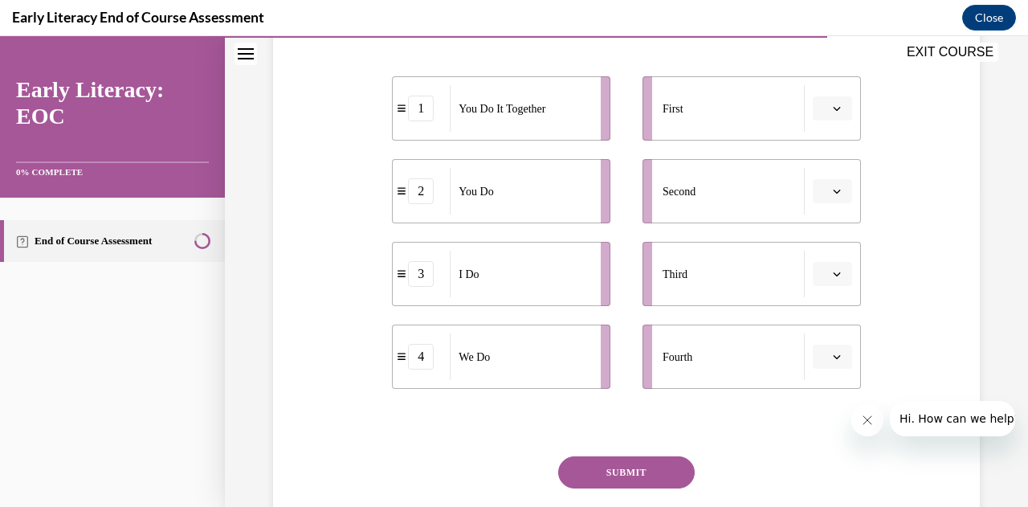
click at [422, 277] on div "3" at bounding box center [421, 274] width 26 height 26
click at [833, 106] on icon "button" at bounding box center [837, 108] width 8 height 8
click at [818, 243] on span "3" at bounding box center [815, 240] width 6 height 13
click at [828, 198] on button "button" at bounding box center [831, 191] width 39 height 24
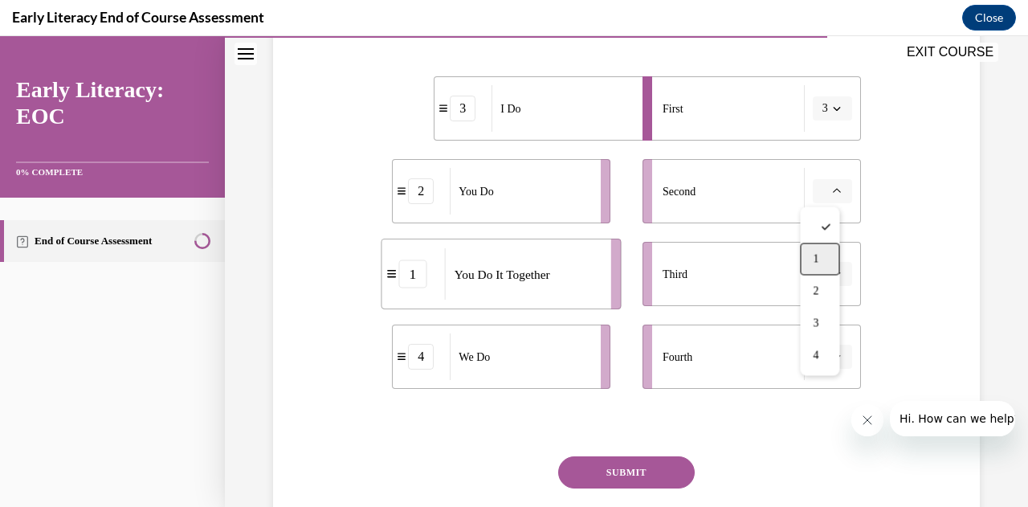
click at [813, 252] on span "1" at bounding box center [815, 258] width 6 height 13
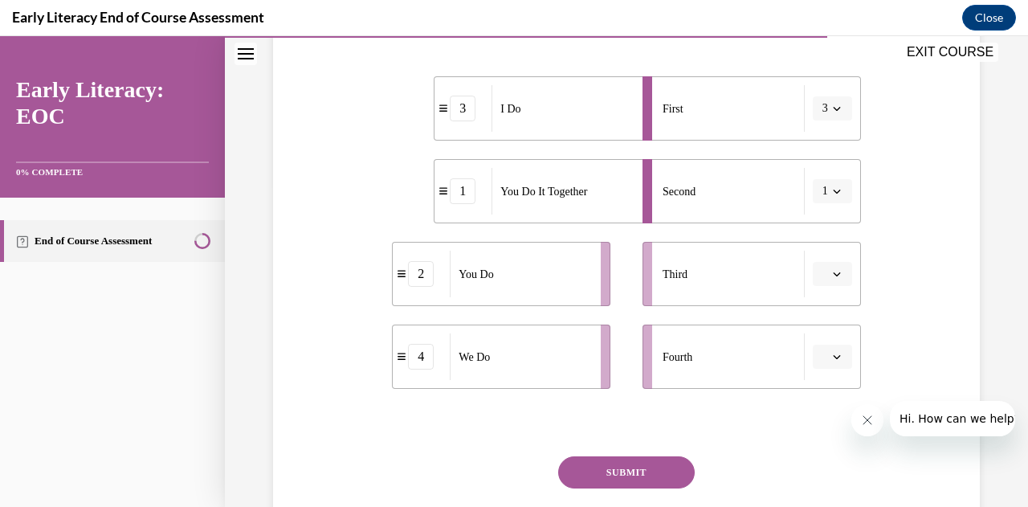
click at [833, 277] on icon "button" at bounding box center [837, 274] width 8 height 8
click at [818, 441] on span "4" at bounding box center [815, 437] width 6 height 13
click at [831, 358] on span "button" at bounding box center [836, 356] width 11 height 11
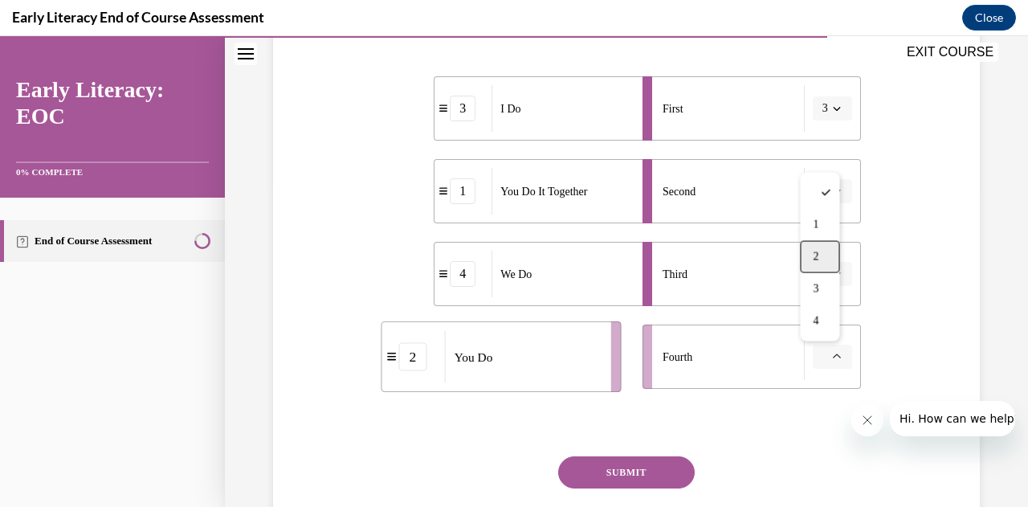
click at [816, 255] on span "2" at bounding box center [815, 256] width 6 height 13
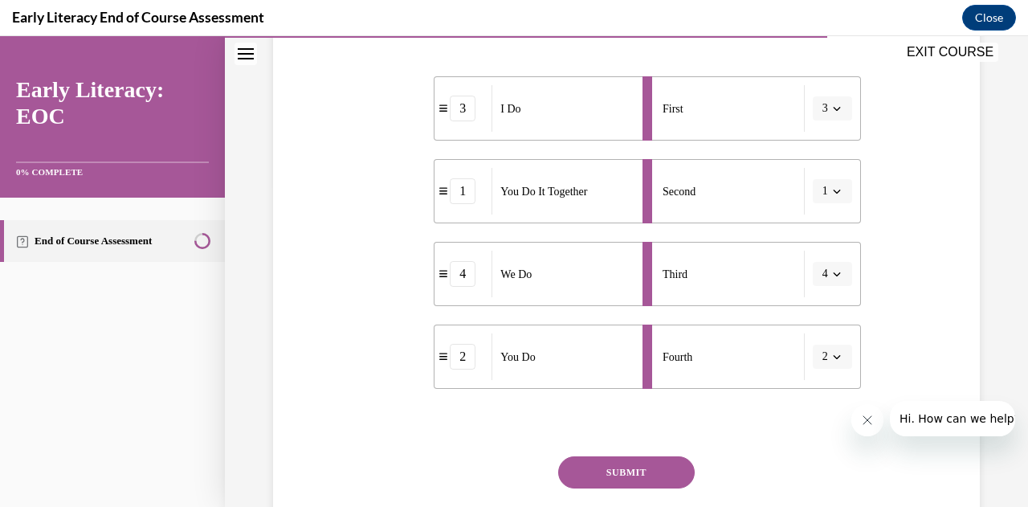
click at [637, 463] on button "SUBMIT" at bounding box center [626, 472] width 136 height 32
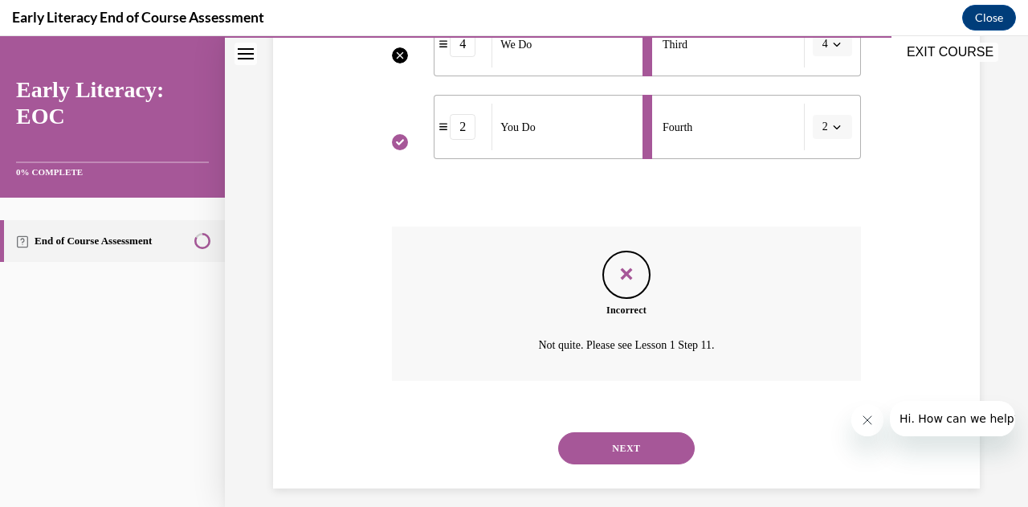
scroll to position [564, 0]
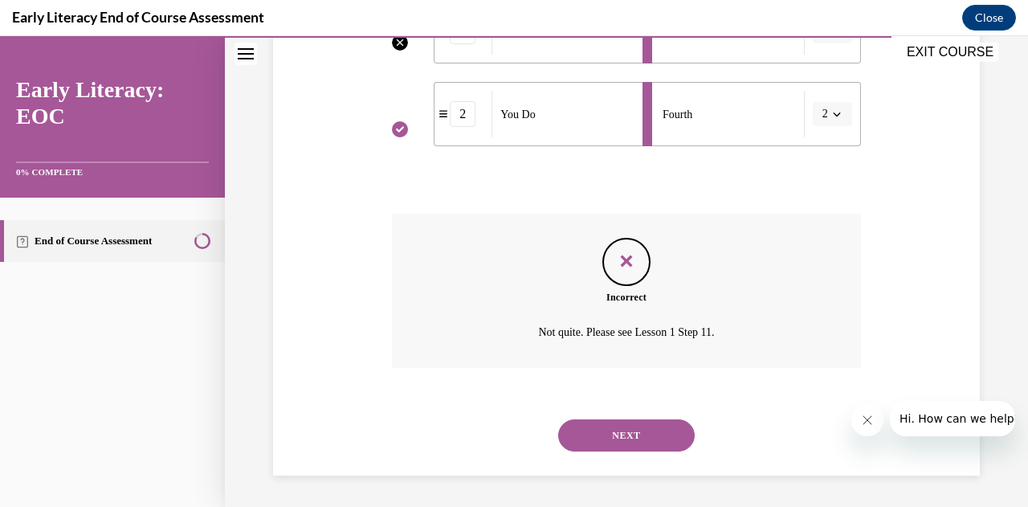
click at [652, 440] on button "NEXT" at bounding box center [626, 435] width 136 height 32
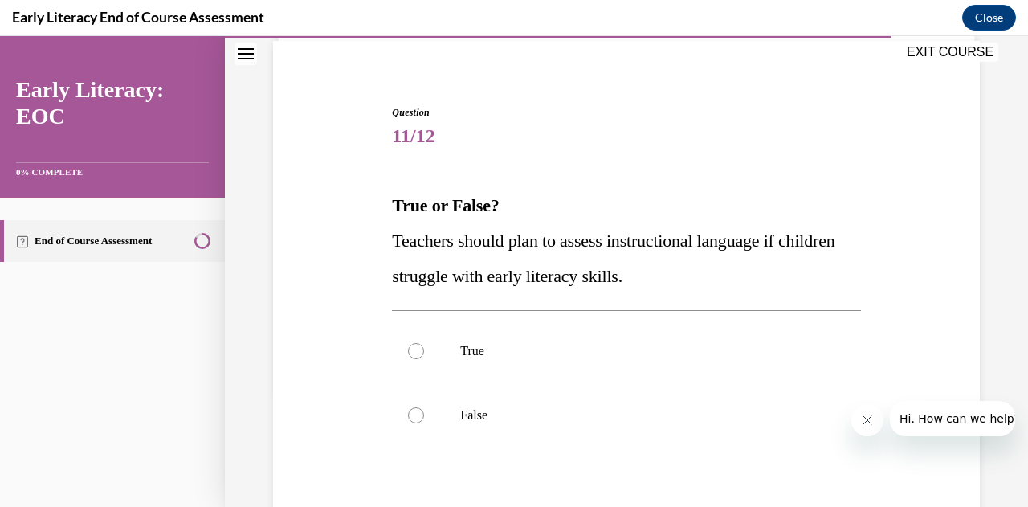
scroll to position [161, 0]
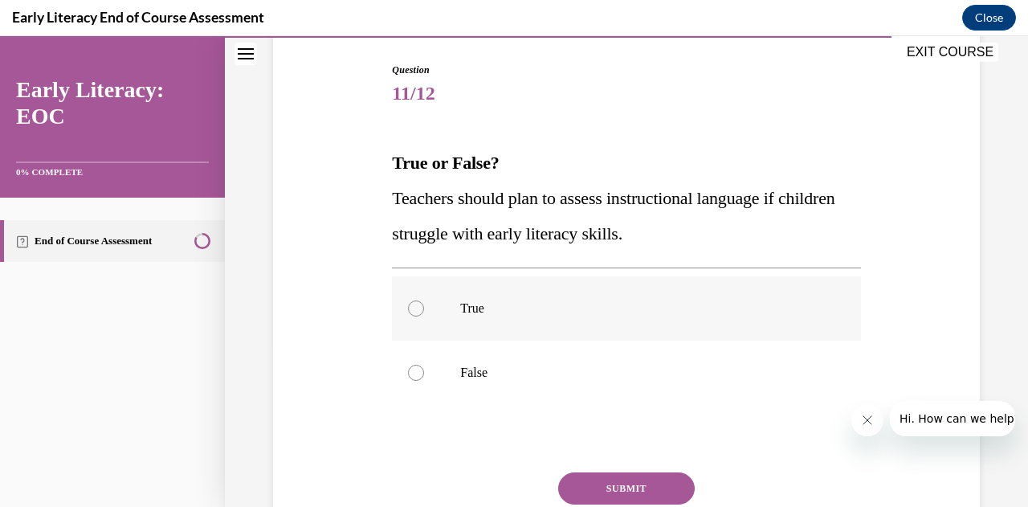
click at [416, 314] on div at bounding box center [416, 308] width 16 height 16
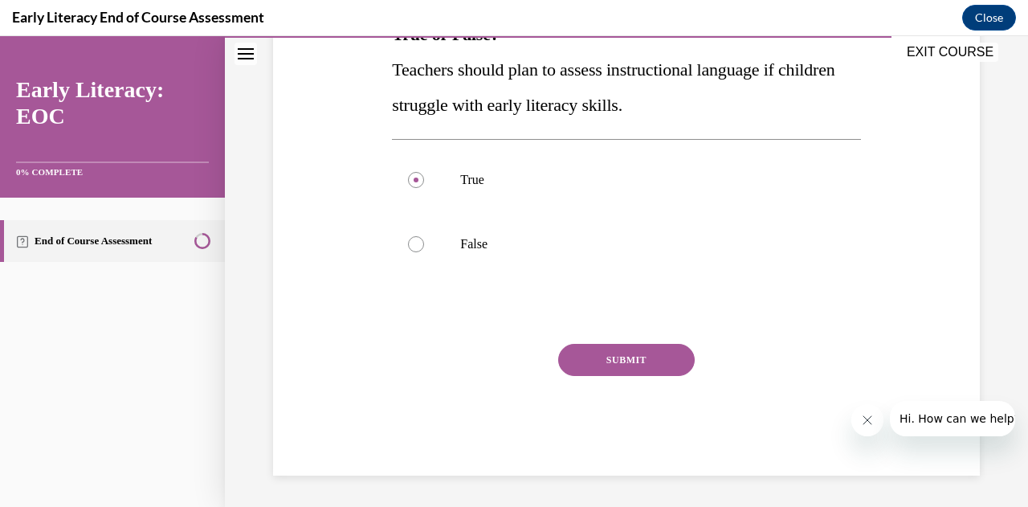
click at [596, 362] on button "SUBMIT" at bounding box center [626, 360] width 136 height 32
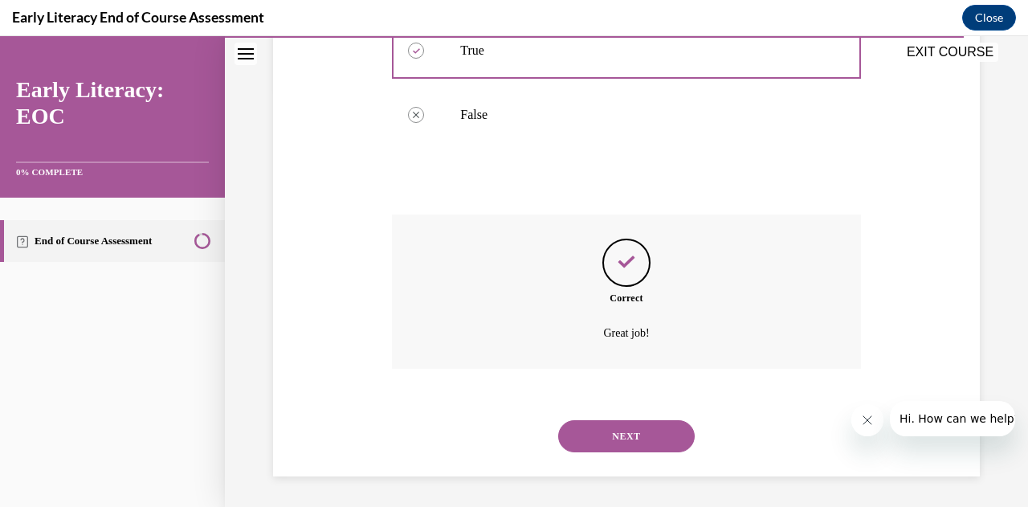
scroll to position [419, 0]
click at [637, 445] on button "NEXT" at bounding box center [626, 435] width 136 height 32
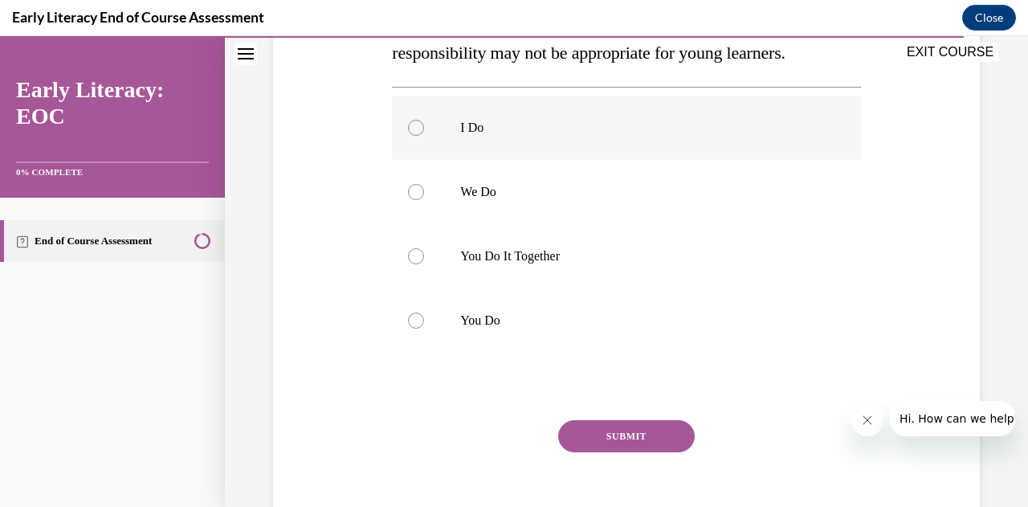
scroll to position [321, 0]
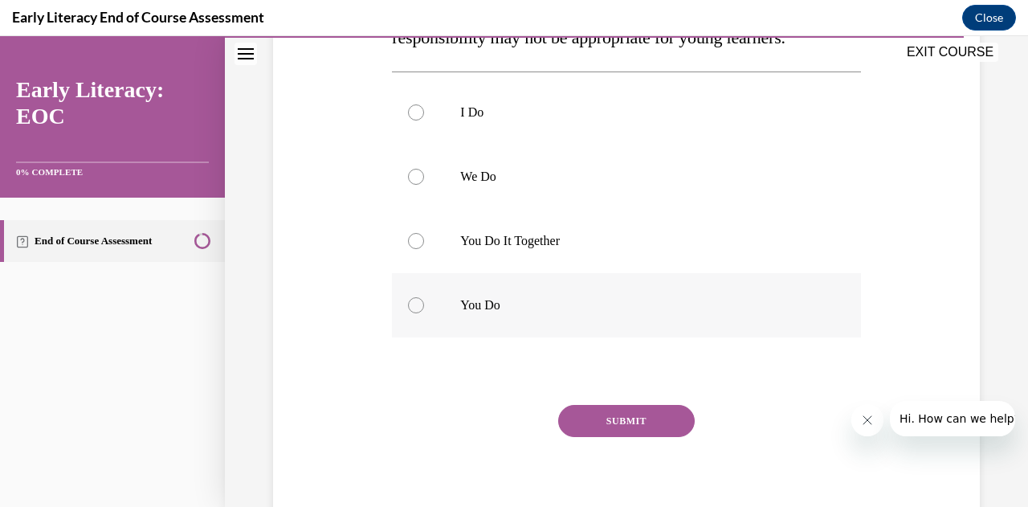
click at [413, 302] on div at bounding box center [416, 305] width 16 height 16
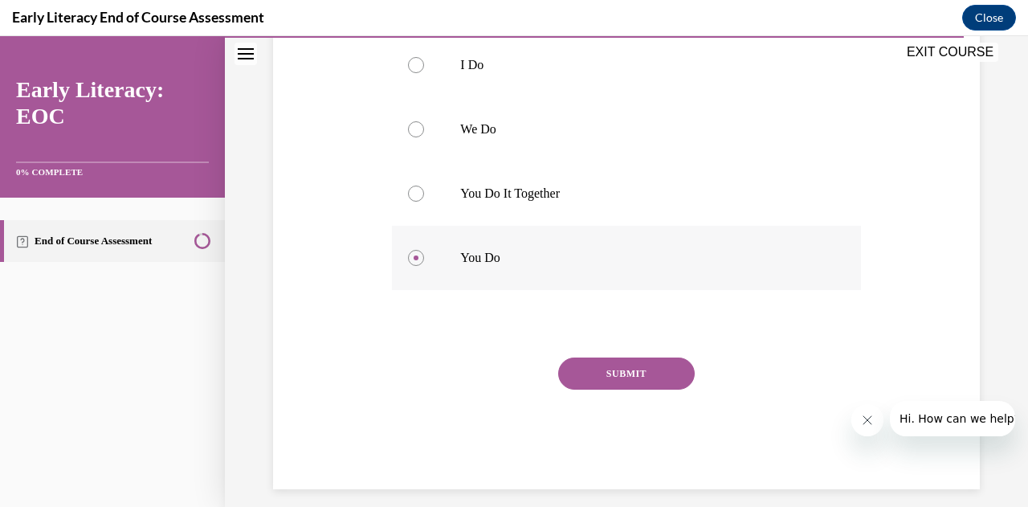
scroll to position [382, 0]
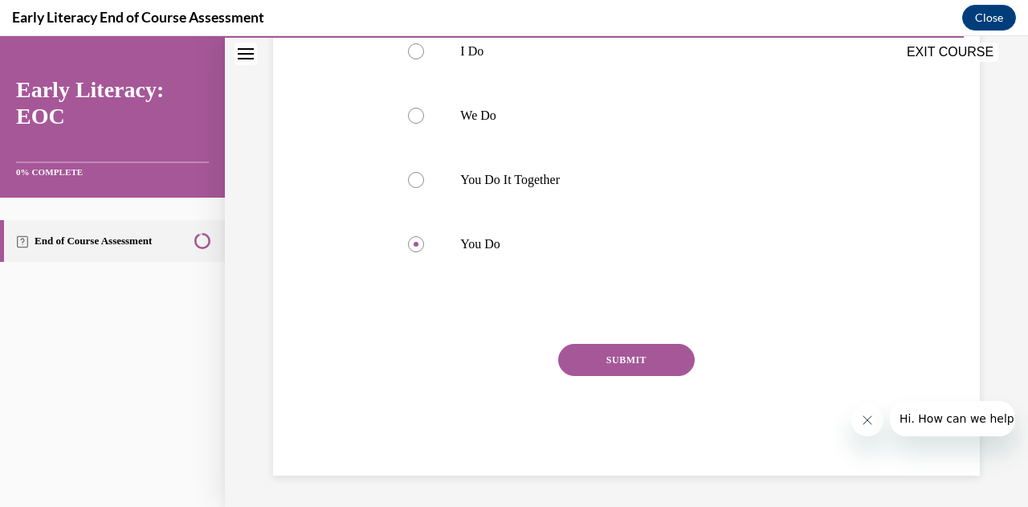
click at [623, 360] on button "SUBMIT" at bounding box center [626, 360] width 136 height 32
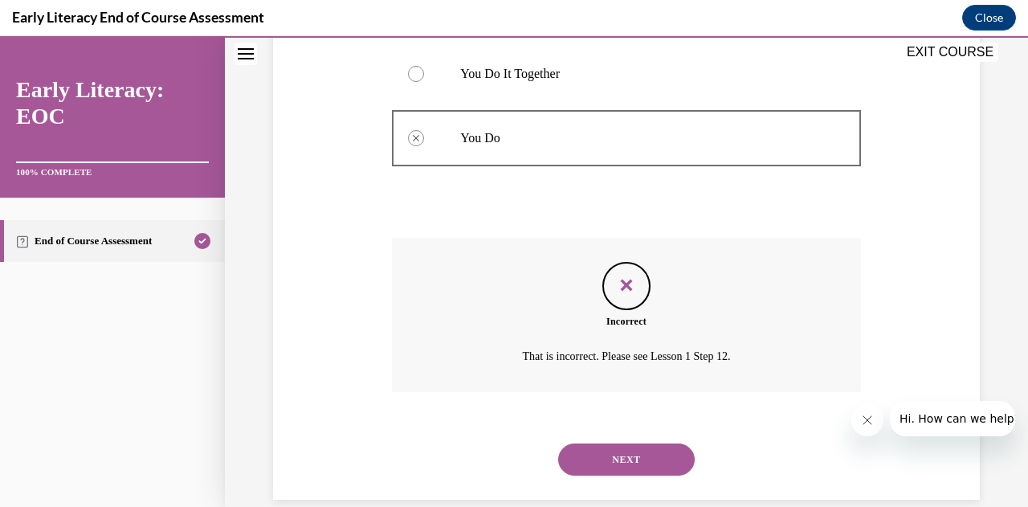
scroll to position [512, 0]
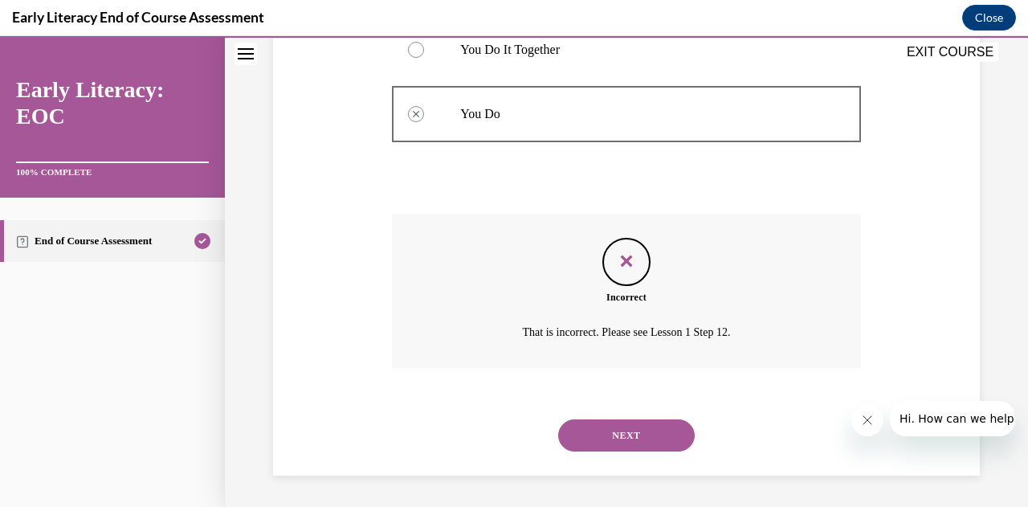
click at [635, 431] on button "NEXT" at bounding box center [626, 435] width 136 height 32
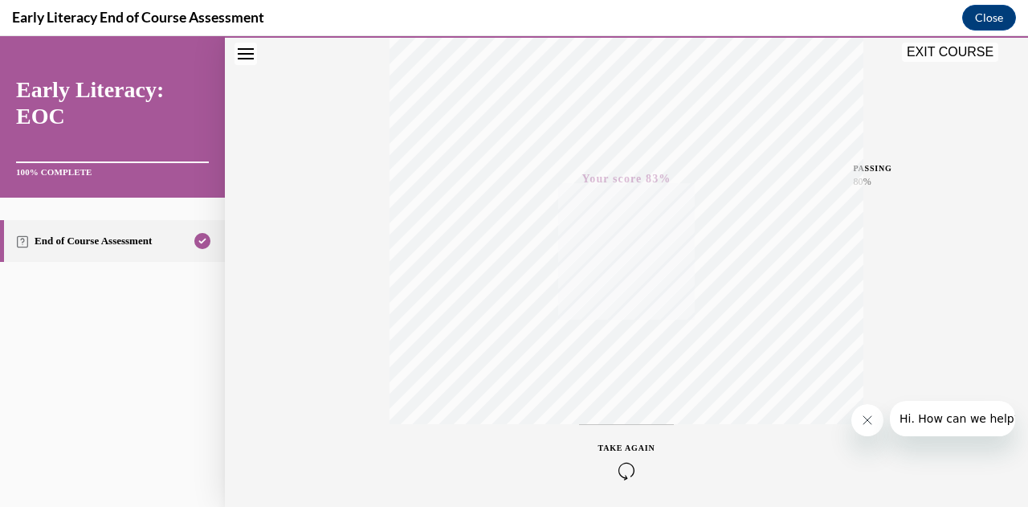
scroll to position [352, 0]
click at [922, 63] on div "EXIT COURSE" at bounding box center [952, 54] width 100 height 22
click at [931, 55] on button "EXIT COURSE" at bounding box center [950, 52] width 96 height 19
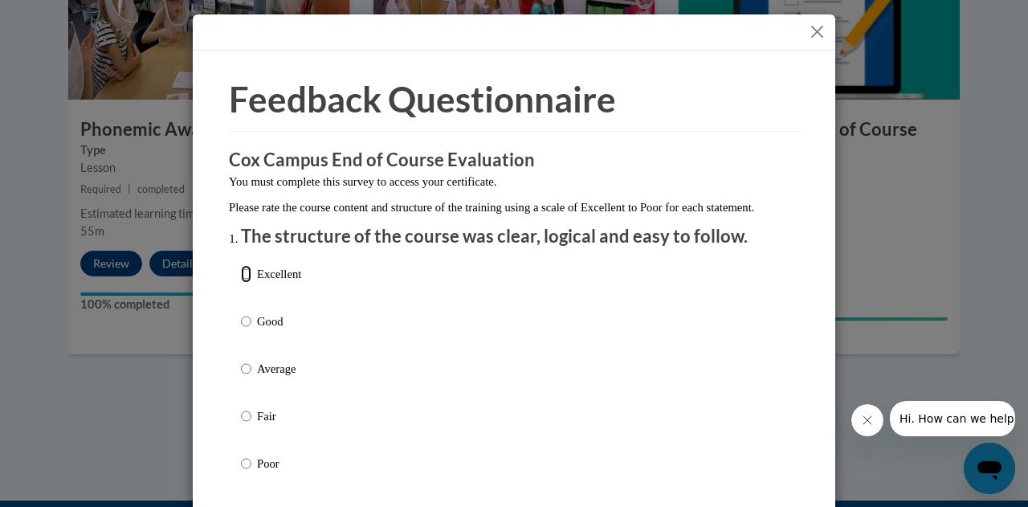
click at [241, 283] on input "Excellent" at bounding box center [246, 274] width 10 height 18
radio input "true"
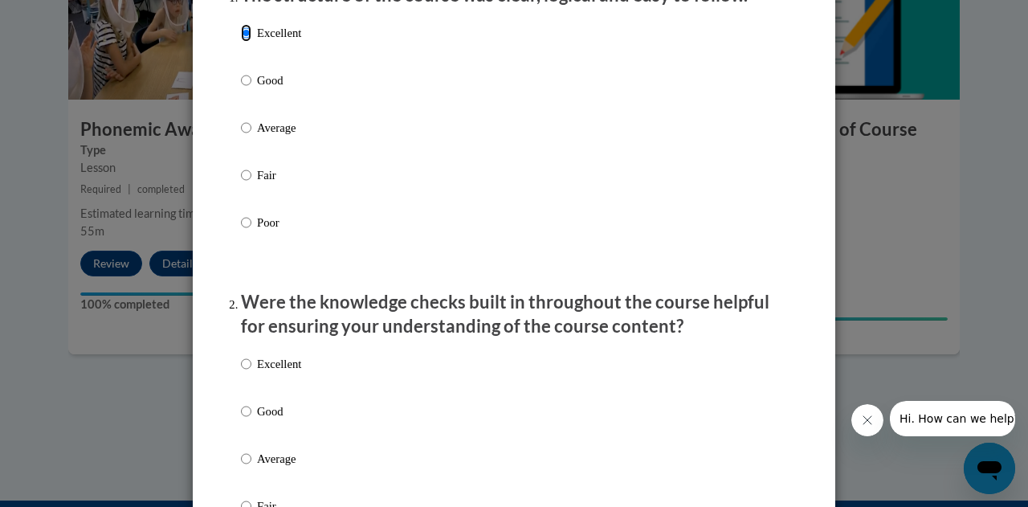
scroll to position [321, 0]
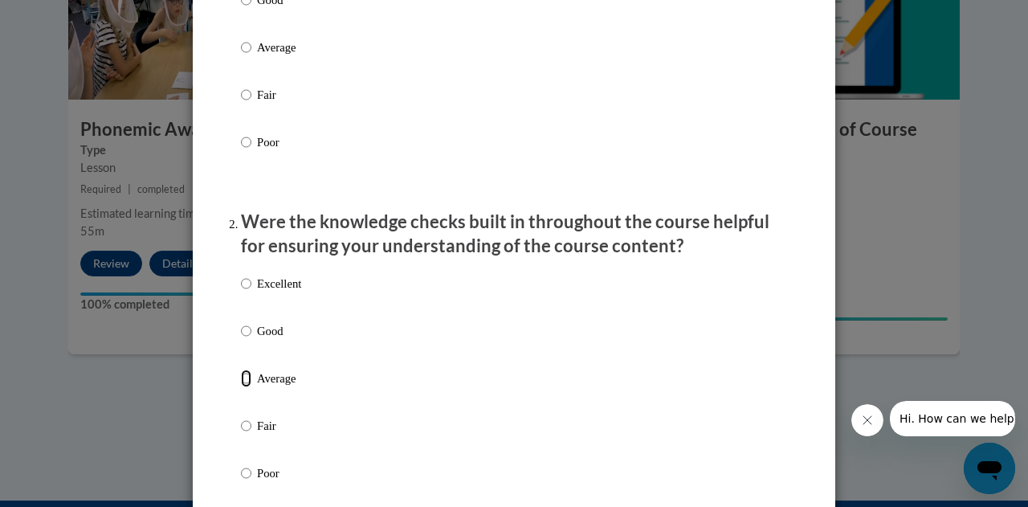
click at [241, 387] on input "Average" at bounding box center [246, 378] width 10 height 18
radio input "true"
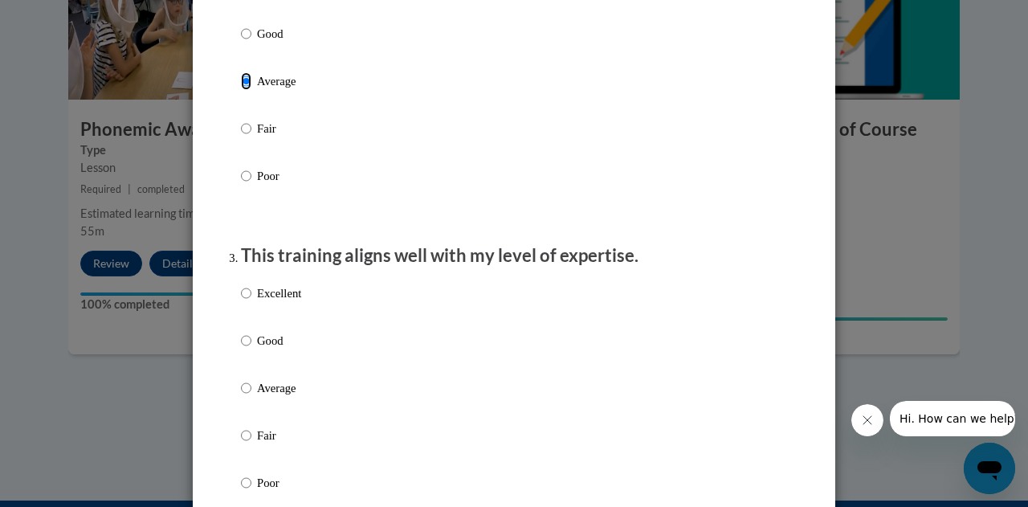
scroll to position [642, 0]
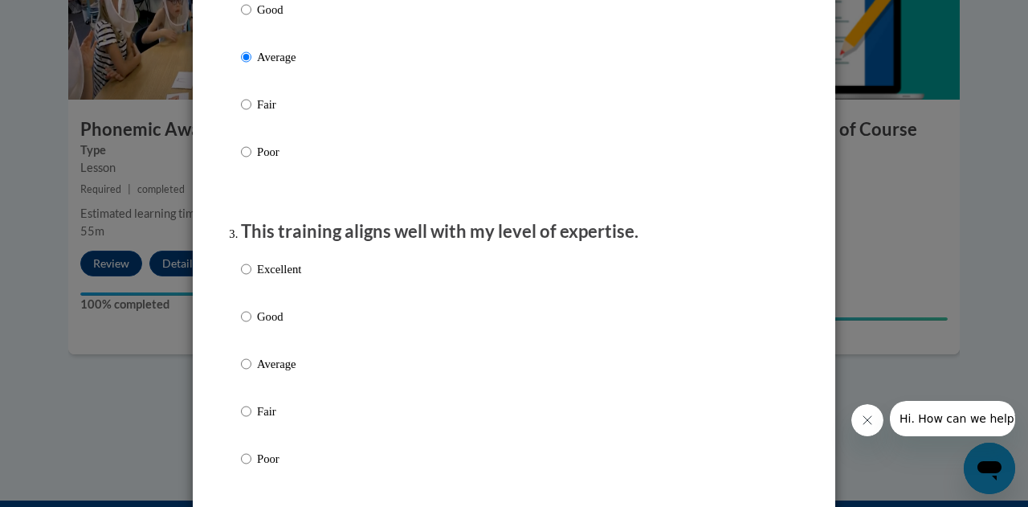
click at [241, 325] on input "Good" at bounding box center [246, 316] width 10 height 18
radio input "true"
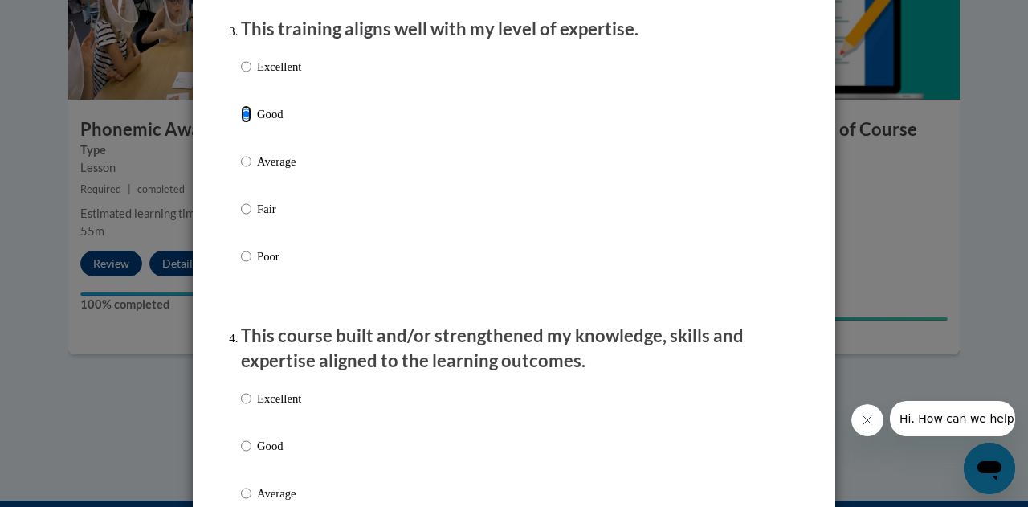
scroll to position [963, 0]
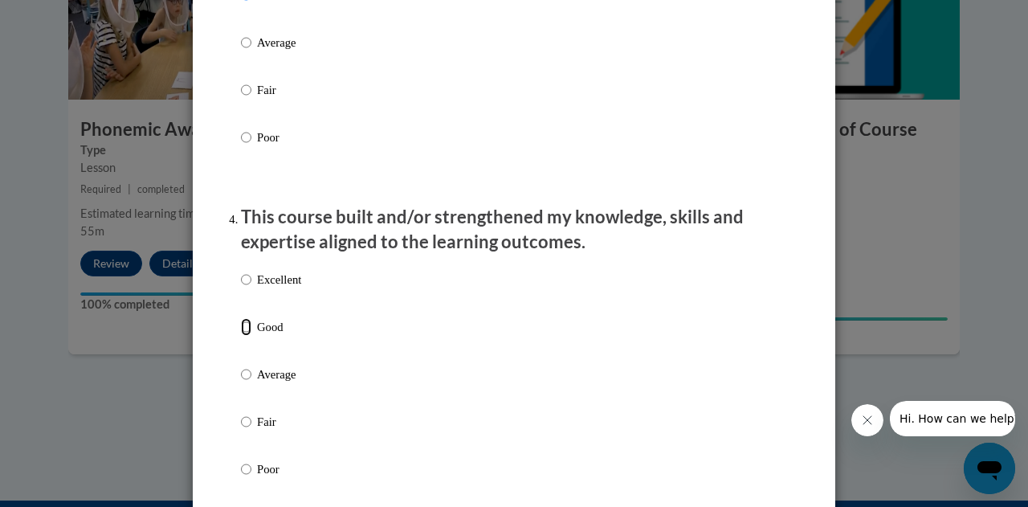
click at [241, 336] on input "Good" at bounding box center [246, 327] width 10 height 18
radio input "true"
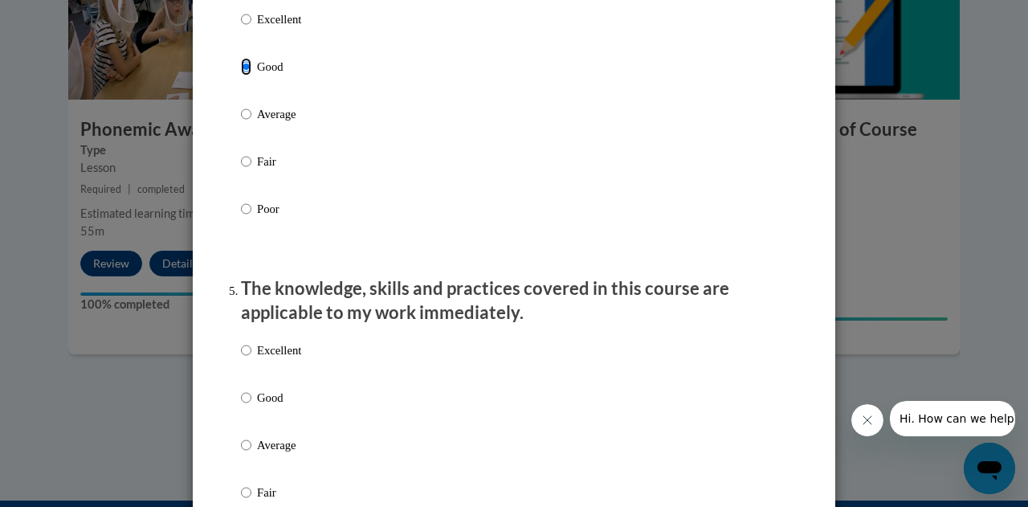
scroll to position [1365, 0]
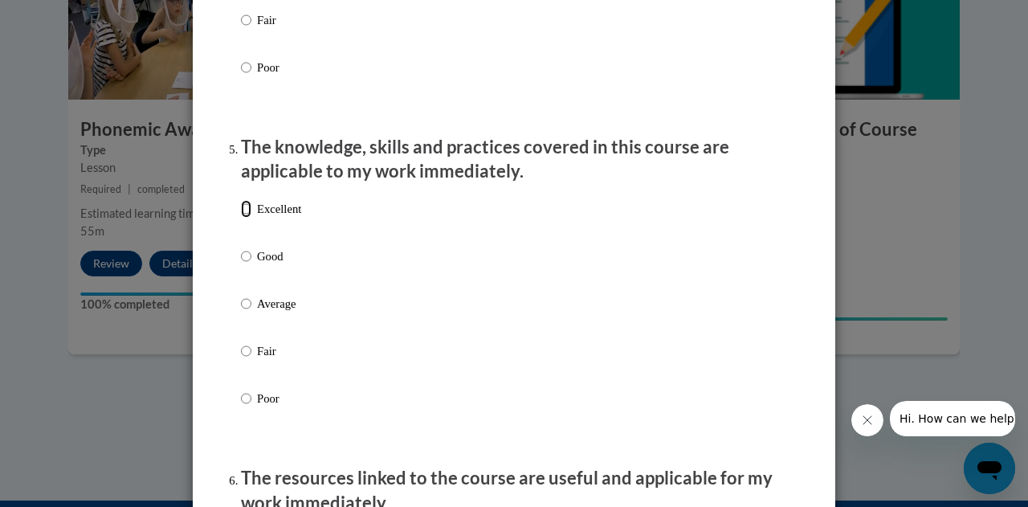
click at [241, 218] on input "Excellent" at bounding box center [246, 209] width 10 height 18
radio input "true"
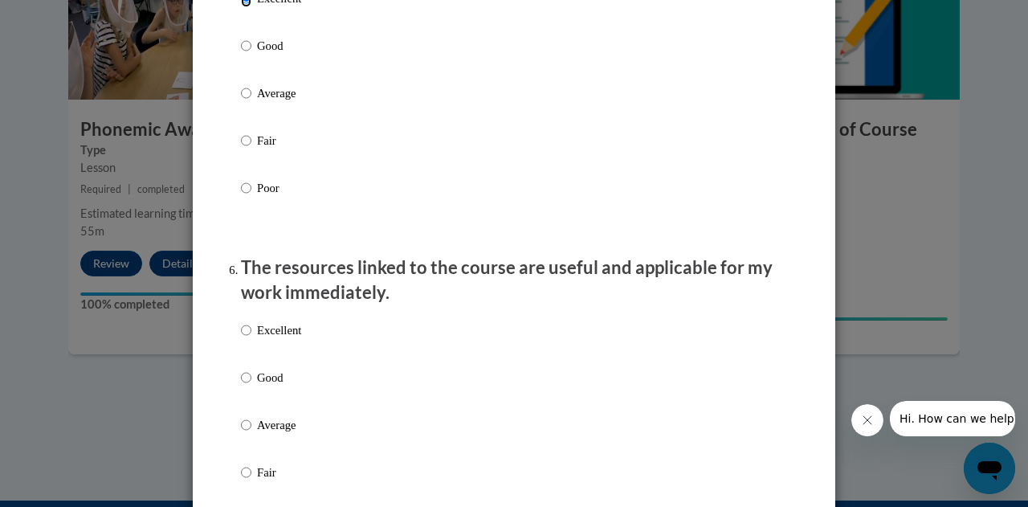
scroll to position [1686, 0]
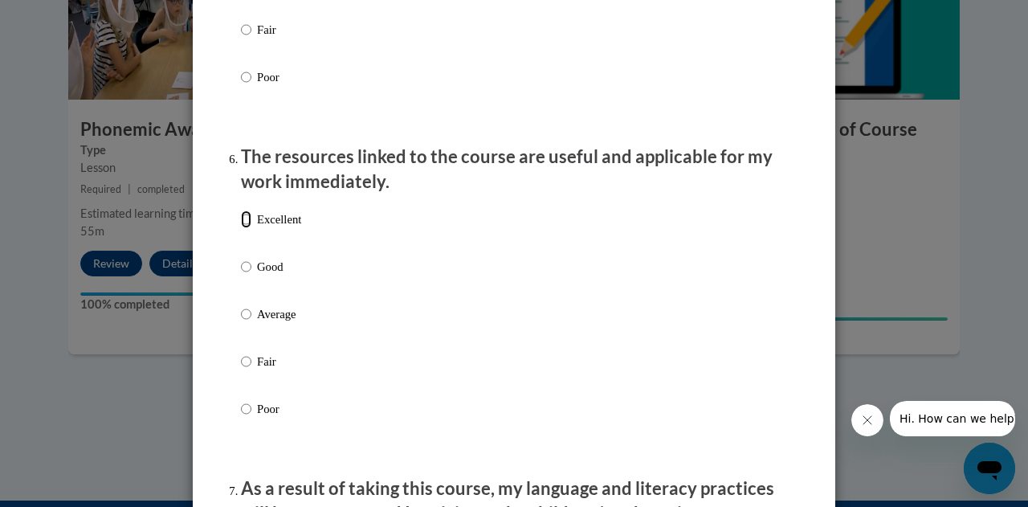
click at [242, 228] on input "Excellent" at bounding box center [246, 219] width 10 height 18
radio input "true"
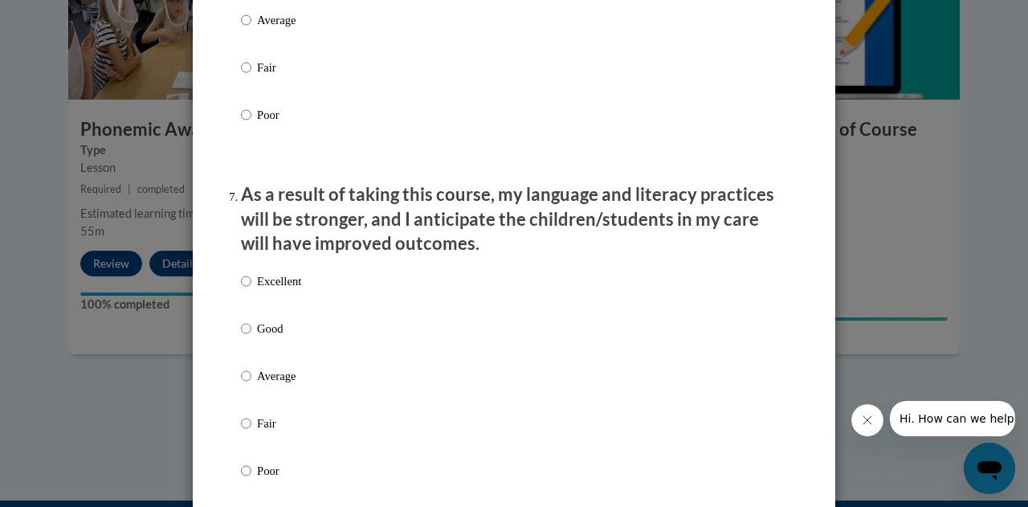
scroll to position [2007, 0]
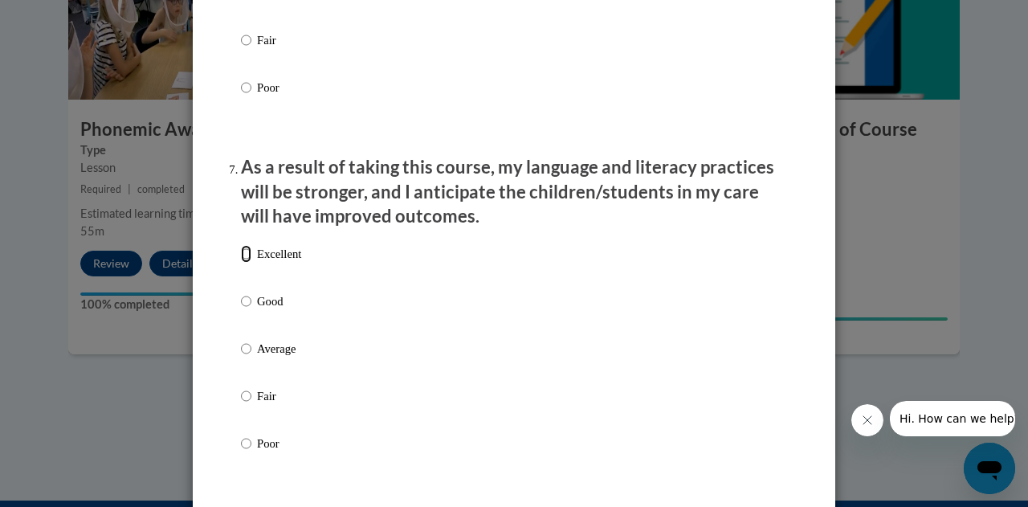
click at [241, 263] on input "Excellent" at bounding box center [246, 254] width 10 height 18
radio input "true"
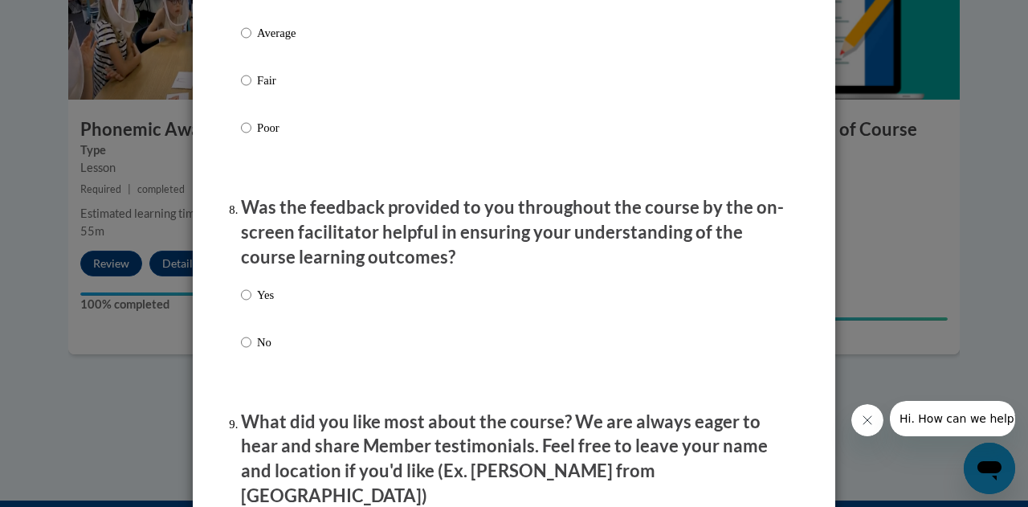
scroll to position [2409, 0]
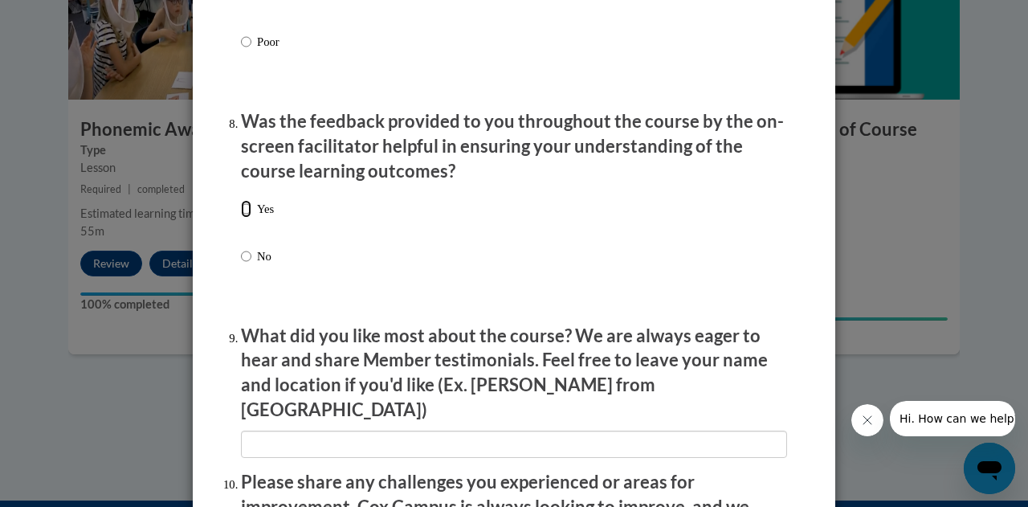
click at [241, 218] on input "Yes" at bounding box center [246, 209] width 10 height 18
radio input "true"
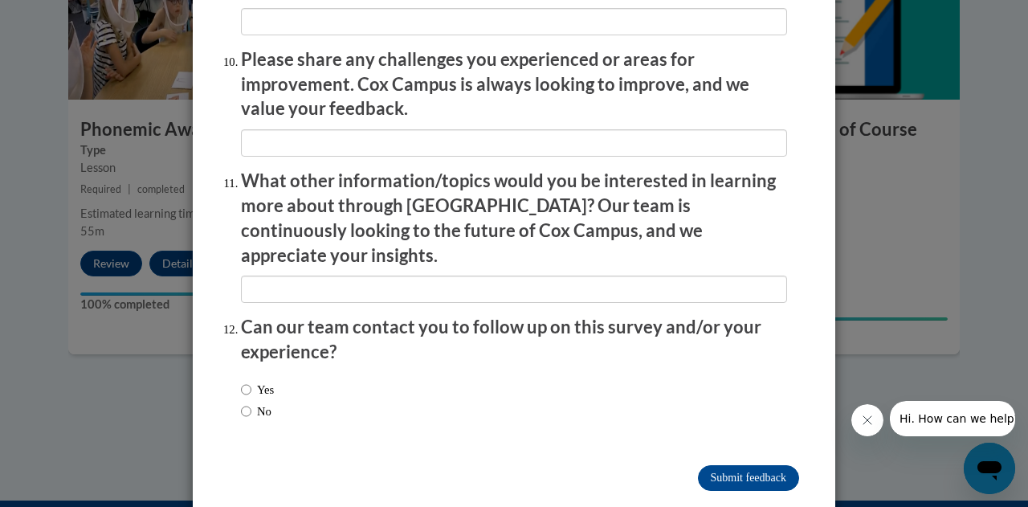
scroll to position [2832, 0]
click at [241, 401] on input "No" at bounding box center [246, 410] width 10 height 18
radio input "true"
click at [769, 464] on input "Submit feedback" at bounding box center [748, 477] width 101 height 26
